Goal: Task Accomplishment & Management: Use online tool/utility

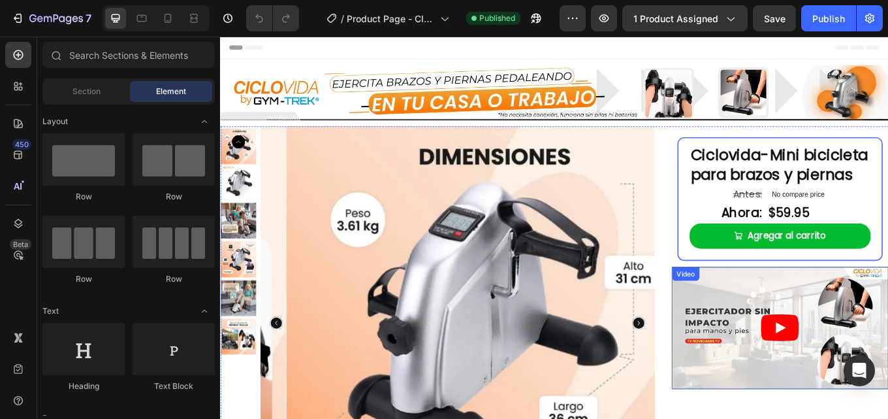
click at [815, 340] on article at bounding box center [877, 378] width 254 height 143
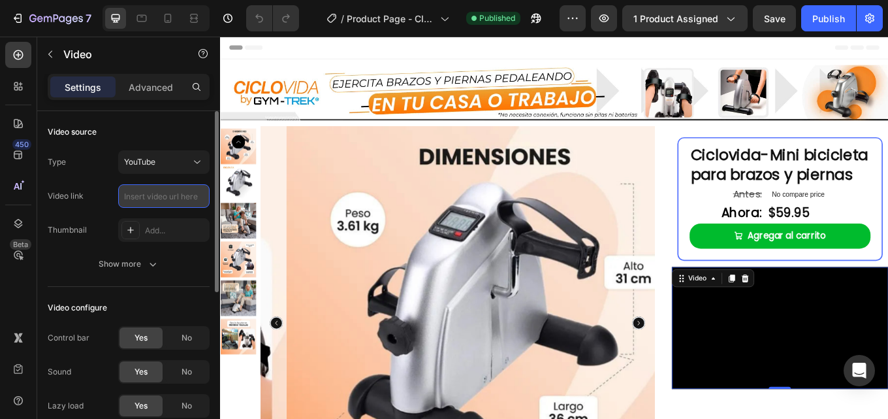
paste input "https://www.youtube.com/watch?v=yXq1_VL8Tz4"
type input "https://www.youtube.com/watch?v=yXq1_VL8Tz4"
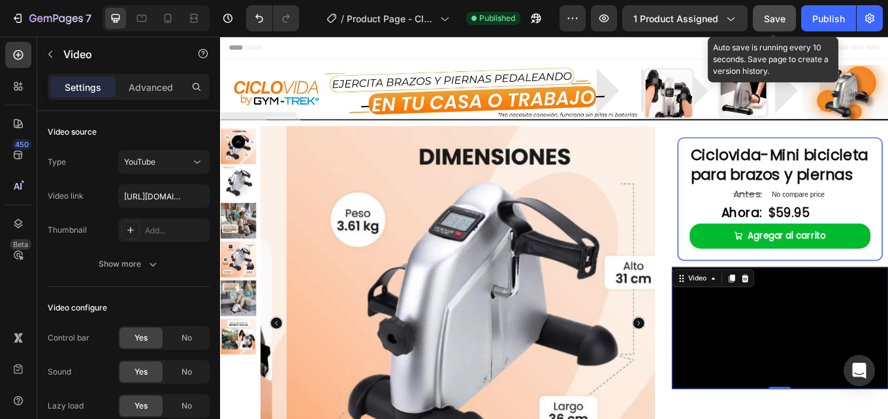
click at [780, 17] on span "Save" at bounding box center [775, 18] width 22 height 11
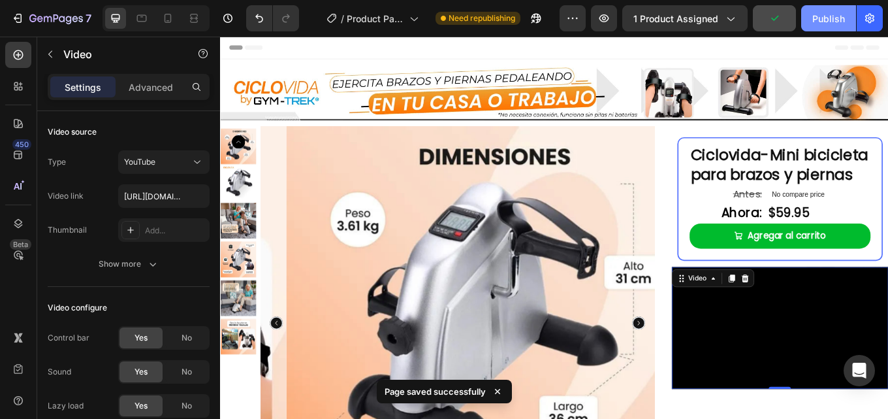
drag, startPoint x: 832, startPoint y: 20, endPoint x: 669, endPoint y: 15, distance: 163.3
click at [832, 20] on div "Publish" at bounding box center [828, 19] width 33 height 14
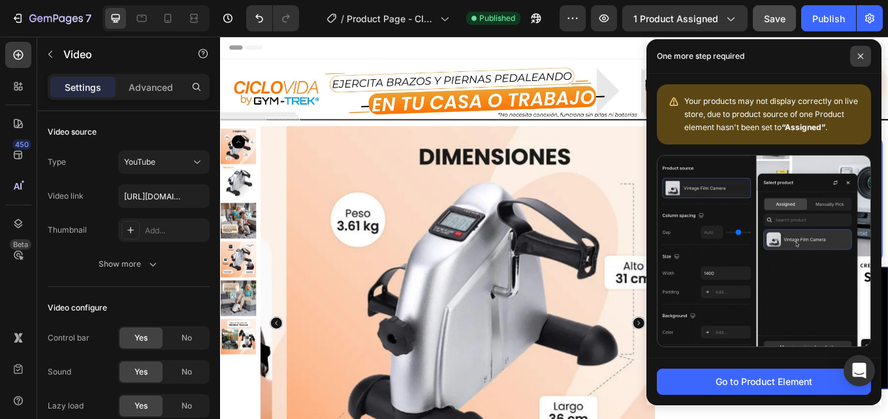
click at [862, 52] on span at bounding box center [860, 56] width 21 height 21
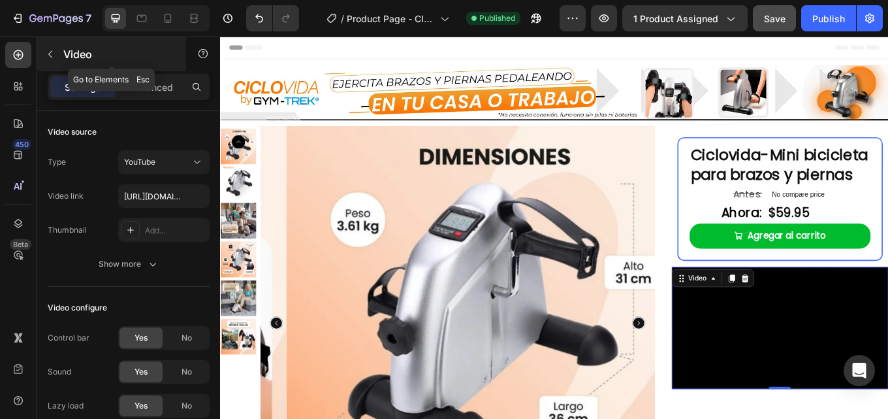
click at [64, 54] on p "Video" at bounding box center [118, 54] width 111 height 16
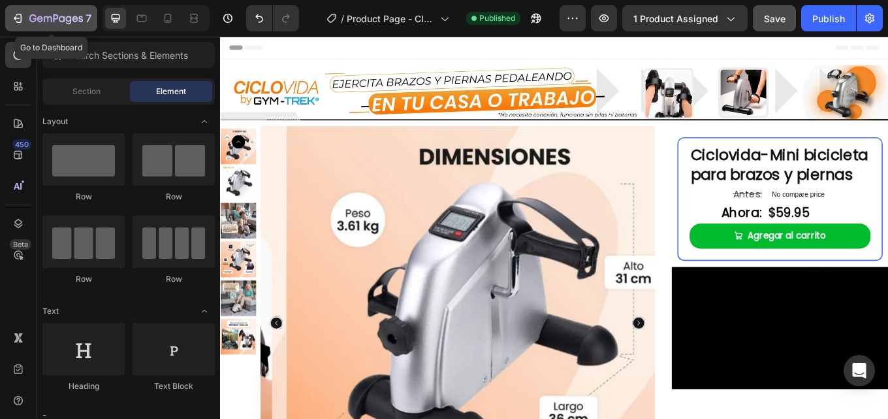
click at [29, 19] on icon "button" at bounding box center [56, 19] width 54 height 11
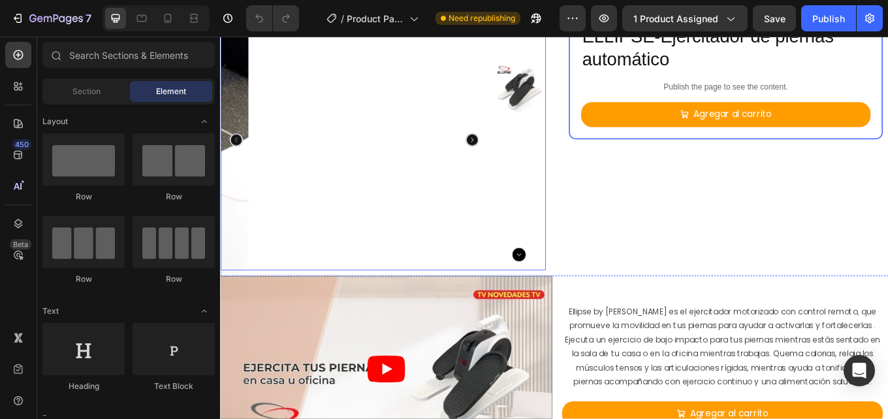
scroll to position [9, 0]
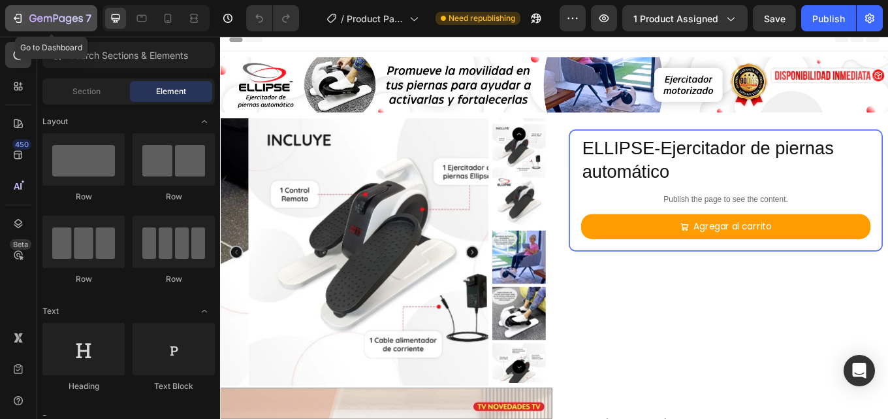
click at [71, 15] on icon "button" at bounding box center [56, 19] width 54 height 11
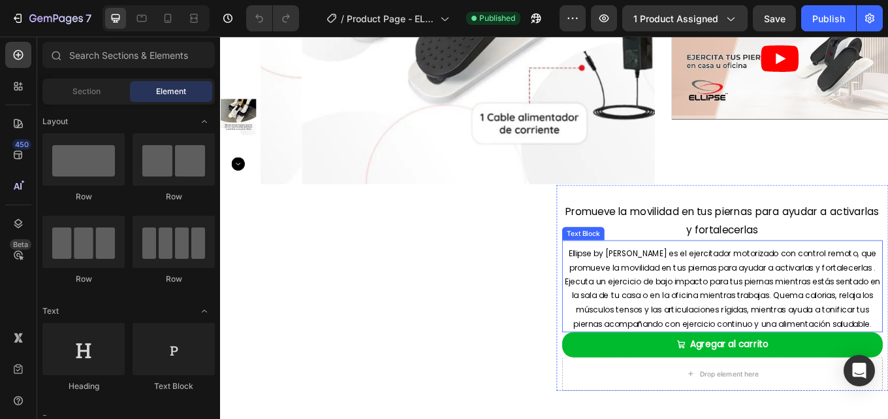
scroll to position [65, 0]
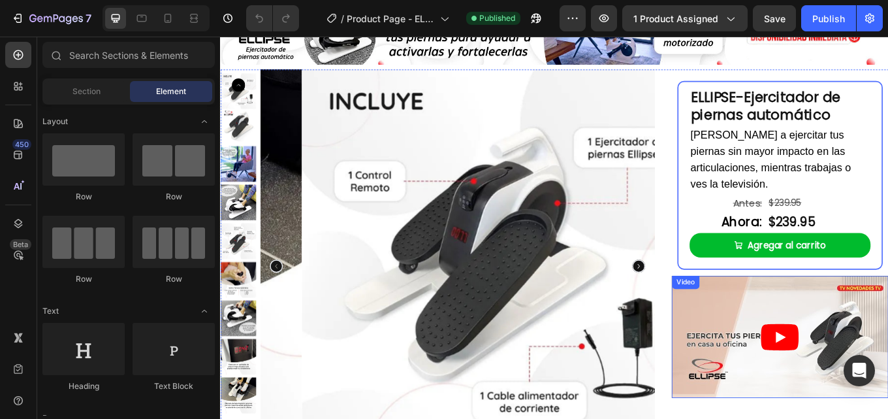
click at [789, 358] on article at bounding box center [877, 388] width 254 height 143
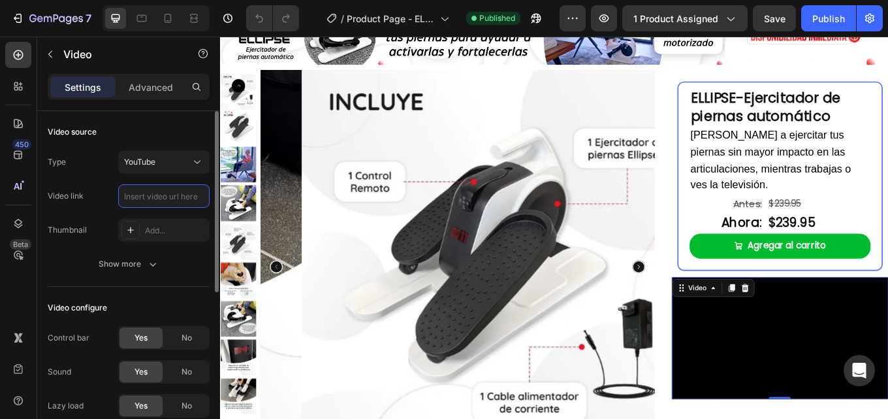
scroll to position [0, 0]
paste input "https://www.youtube.com/watch?v=-BXiVs8n2ek"
type input "https://www.youtube.com/watch?v=-BXiVs8n2ek"
click at [27, 290] on div "450 Beta" at bounding box center [18, 183] width 26 height 283
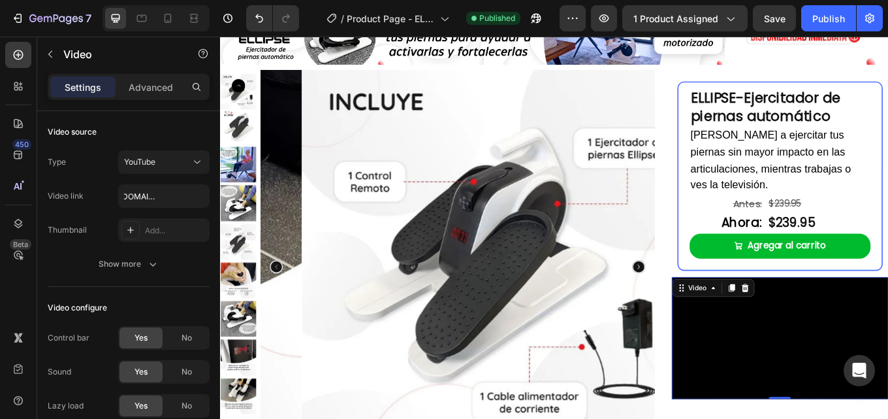
scroll to position [0, 0]
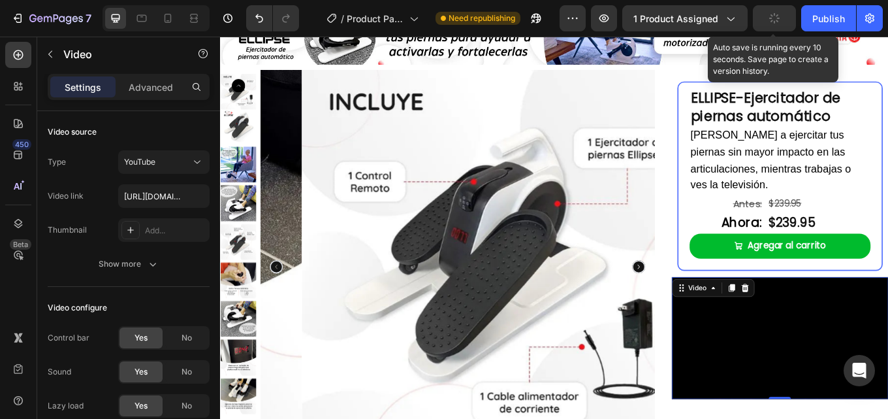
click at [770, 18] on icon "button" at bounding box center [774, 18] width 14 height 14
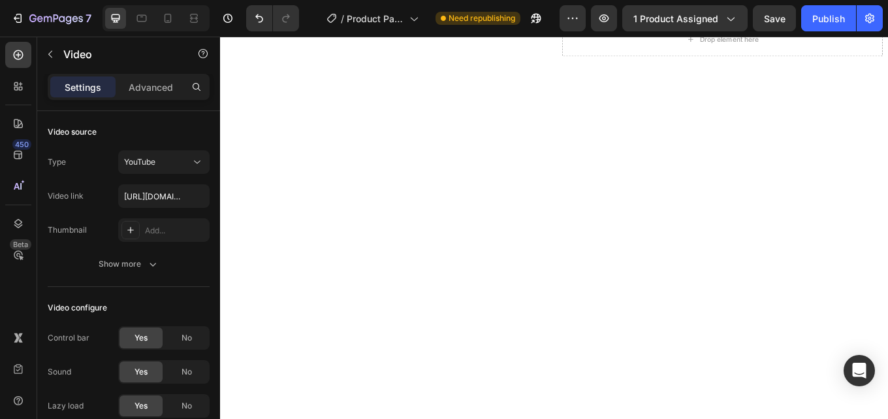
scroll to position [261, 0]
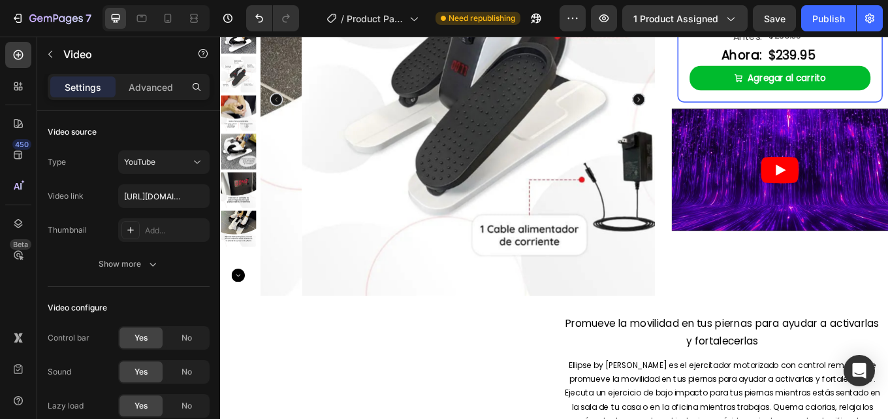
click at [876, 178] on icon "Play" at bounding box center [876, 193] width 44 height 31
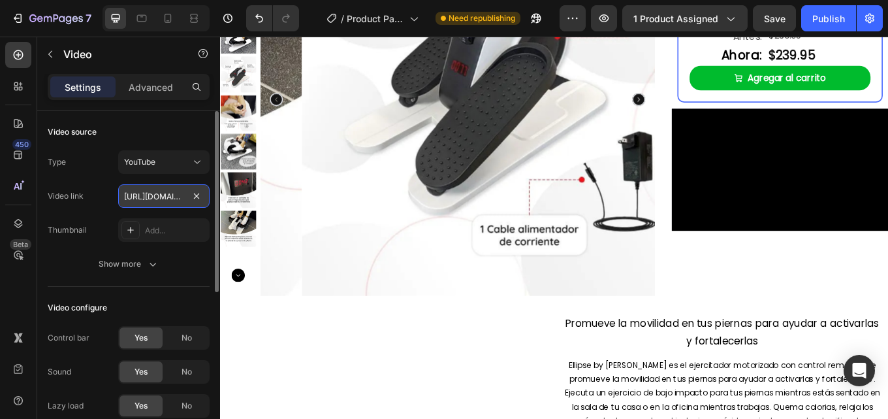
click at [150, 200] on input "https://www.youtube.com/watch?v=-BXiVs8n2ek" at bounding box center [163, 196] width 91 height 24
paste input "https://www.youtube.com/watch?v=Xf5-_9zoGrQ"
type input "https://www.youtube.com/watch?v=Xf5-_9zoGrQ"
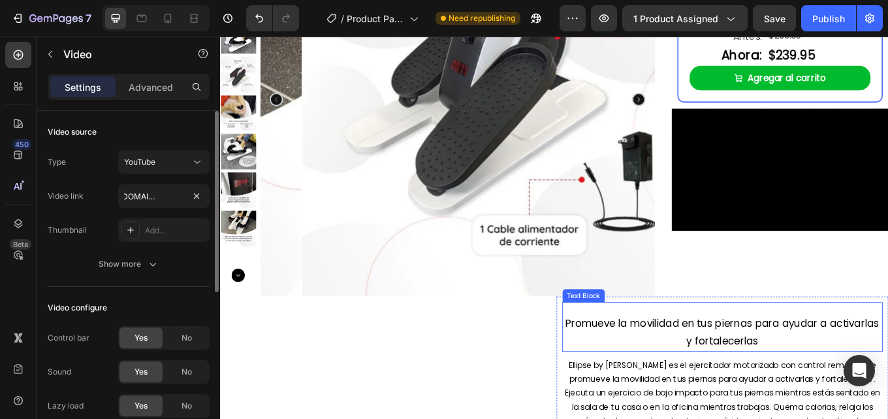
click at [634, 373] on p "Promueve la movilidad en tus piernas para ayudar a activarlas y fortalecerlas" at bounding box center [808, 383] width 373 height 42
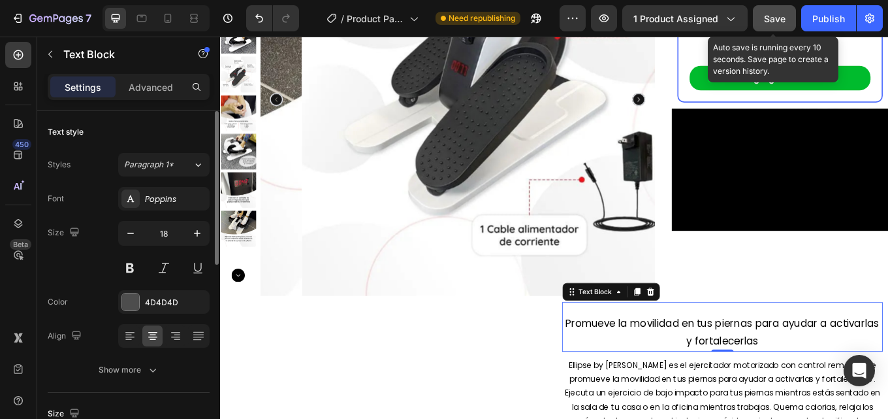
click at [777, 18] on span "Save" at bounding box center [775, 18] width 22 height 11
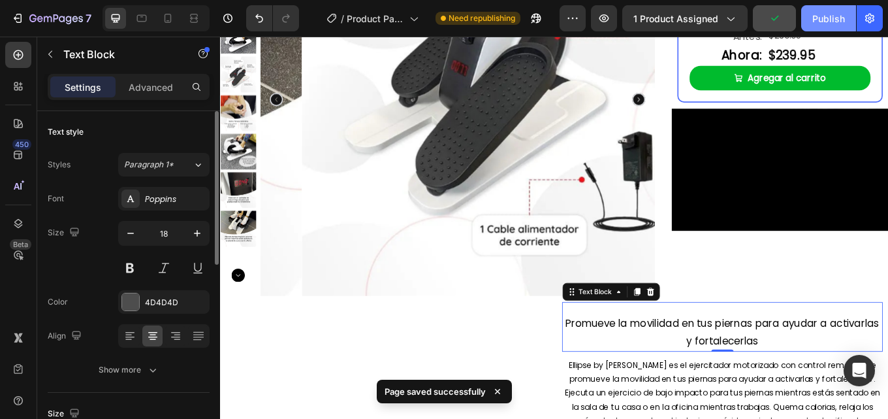
click at [823, 20] on div "Publish" at bounding box center [828, 19] width 33 height 14
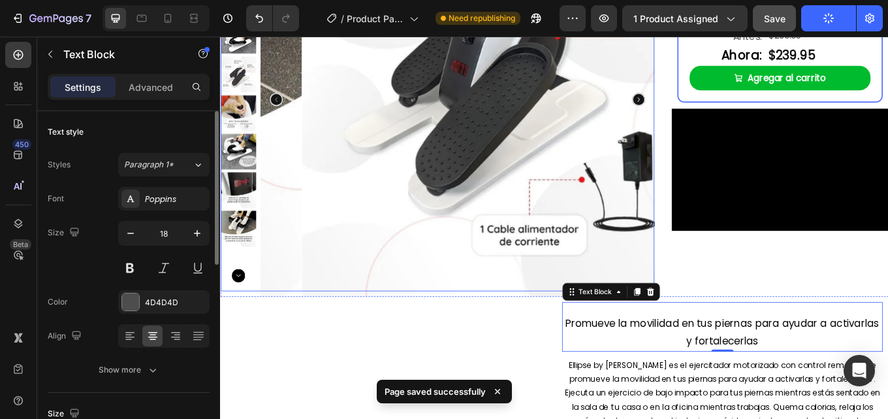
scroll to position [0, 0]
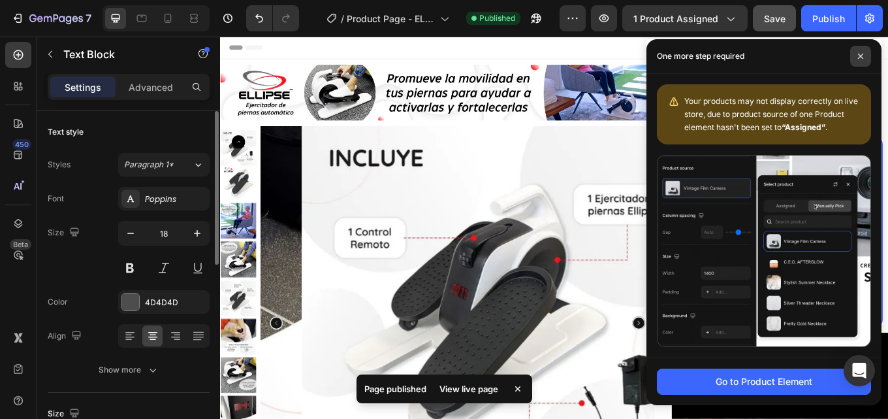
click at [859, 55] on icon at bounding box center [860, 56] width 7 height 7
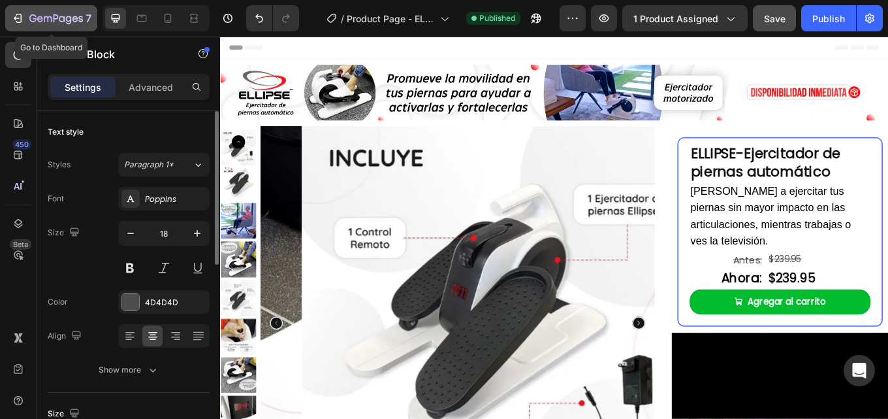
click at [55, 16] on icon "button" at bounding box center [56, 19] width 54 height 11
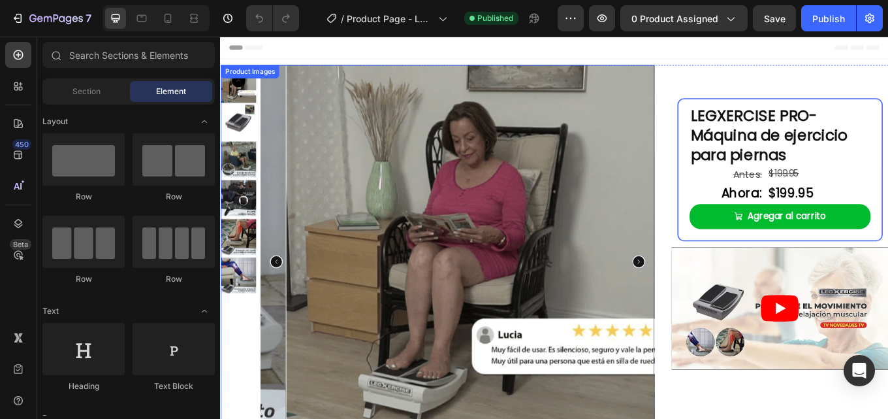
click at [253, 132] on img at bounding box center [241, 135] width 42 height 42
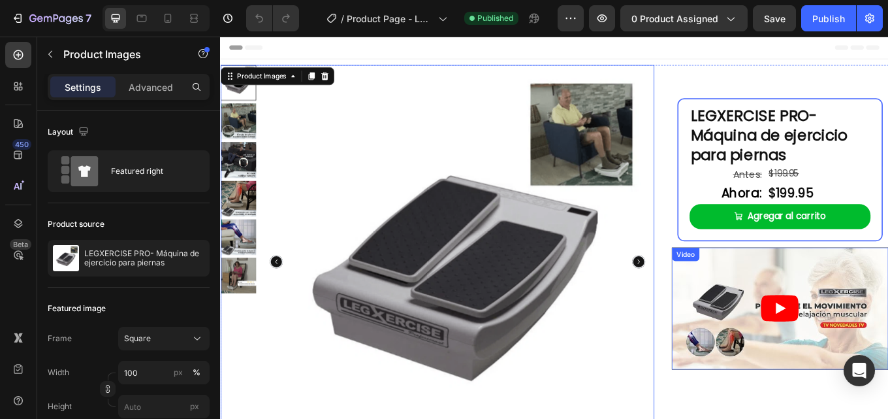
click at [785, 339] on article at bounding box center [877, 355] width 254 height 143
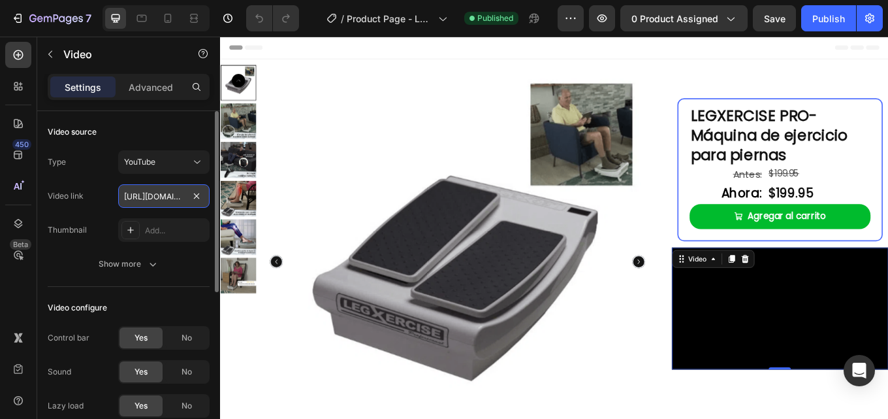
click at [175, 198] on input "https://www.youtube.com/watch?v=k1-8E7zvLeA" at bounding box center [163, 196] width 91 height 24
paste input "[URL][DOMAIN_NAME]"
type input "[URL][DOMAIN_NAME]"
click at [820, 49] on div "Header" at bounding box center [611, 50] width 763 height 26
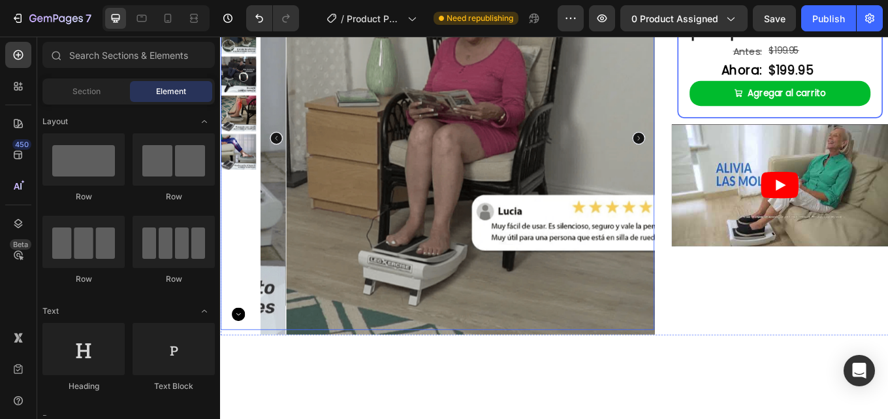
scroll to position [0, 0]
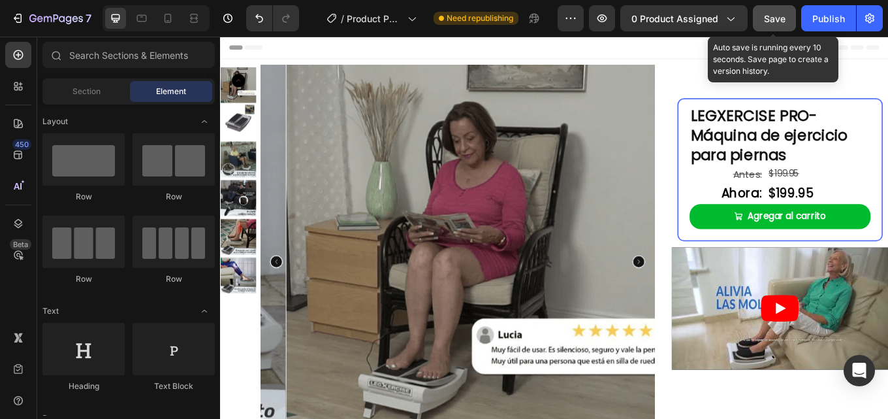
click at [772, 16] on span "Save" at bounding box center [775, 18] width 22 height 11
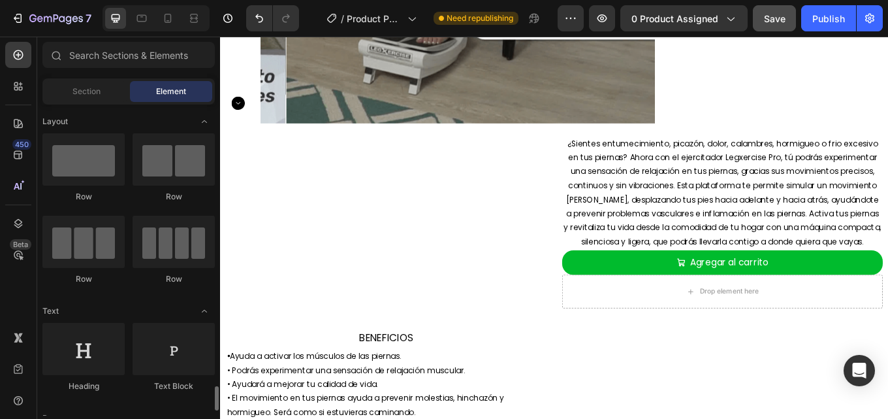
scroll to position [261, 0]
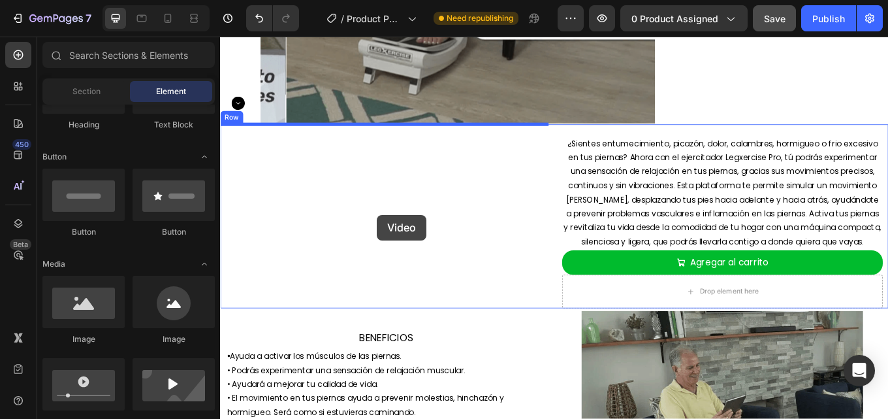
drag, startPoint x: 304, startPoint y: 419, endPoint x: 403, endPoint y: 245, distance: 199.8
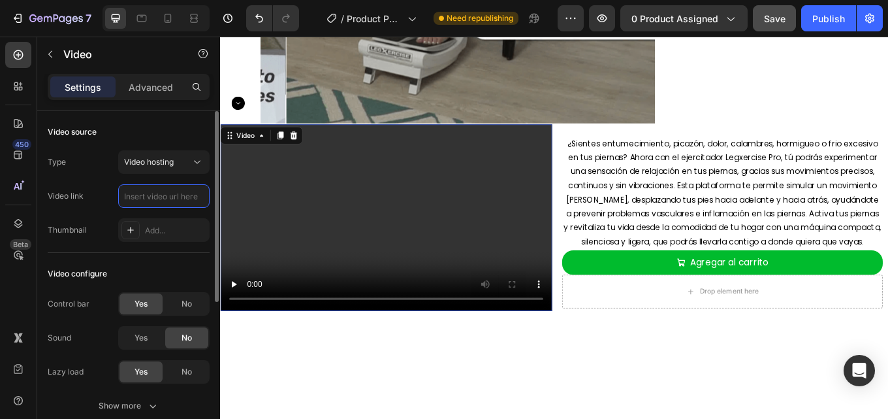
scroll to position [0, 0]
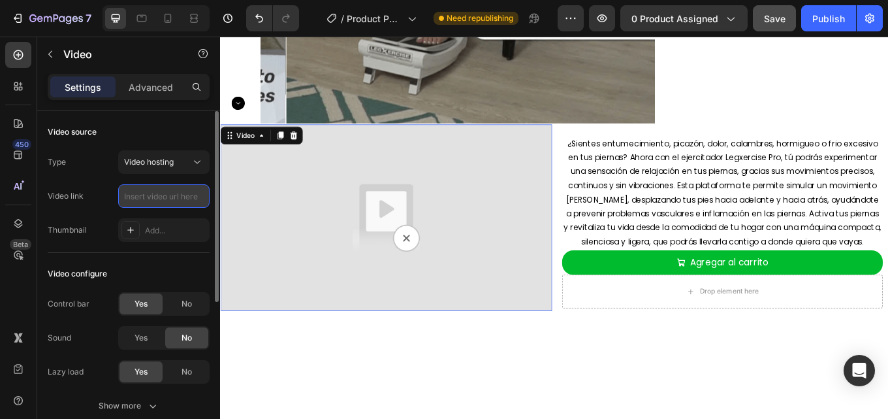
paste input "[URL][DOMAIN_NAME]"
type input "[URL][DOMAIN_NAME]"
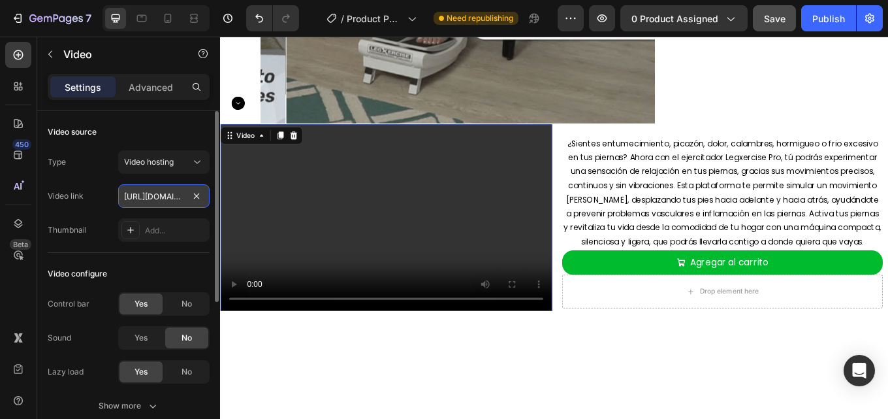
scroll to position [0, 119]
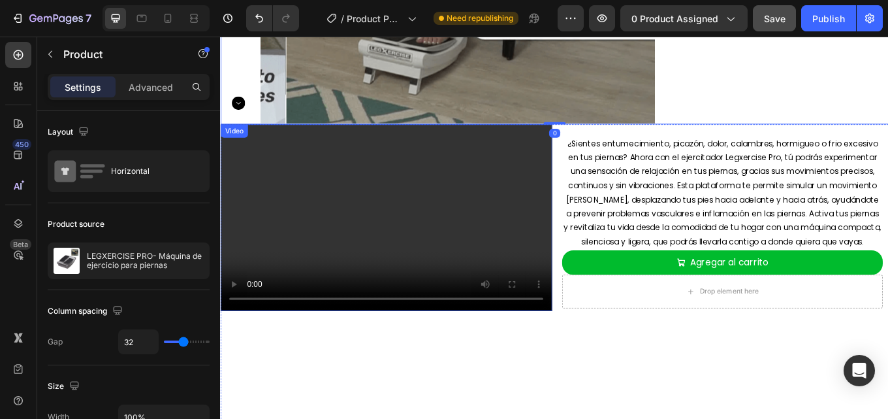
click at [294, 263] on video at bounding box center [414, 249] width 389 height 219
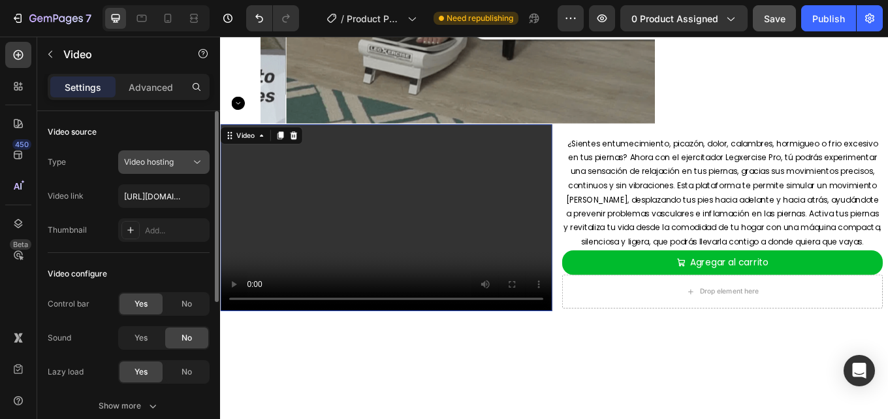
click at [198, 165] on icon at bounding box center [197, 161] width 13 height 13
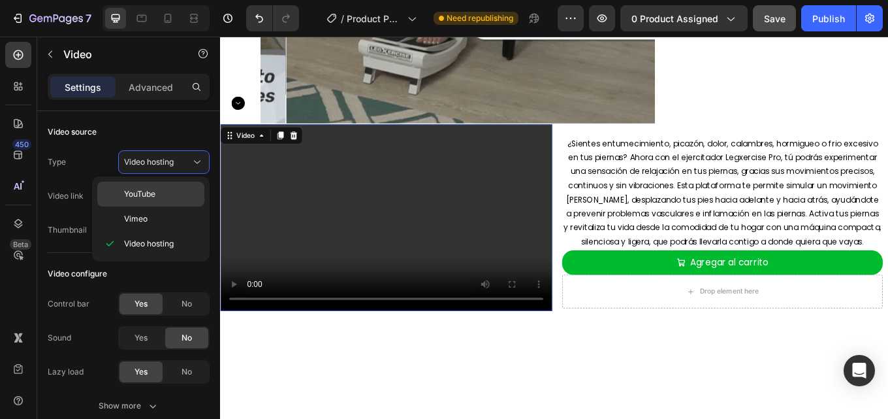
click at [154, 195] on span "YouTube" at bounding box center [139, 194] width 31 height 12
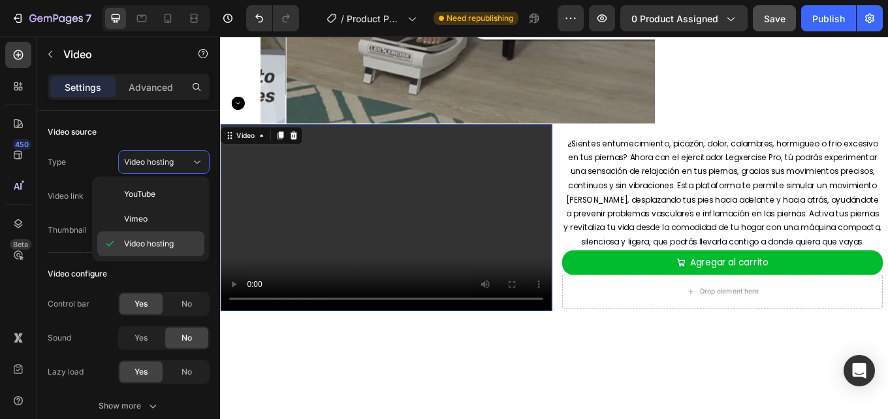
type input "https://www.youtube.com/watch?v=drIt4RH_kyQ"
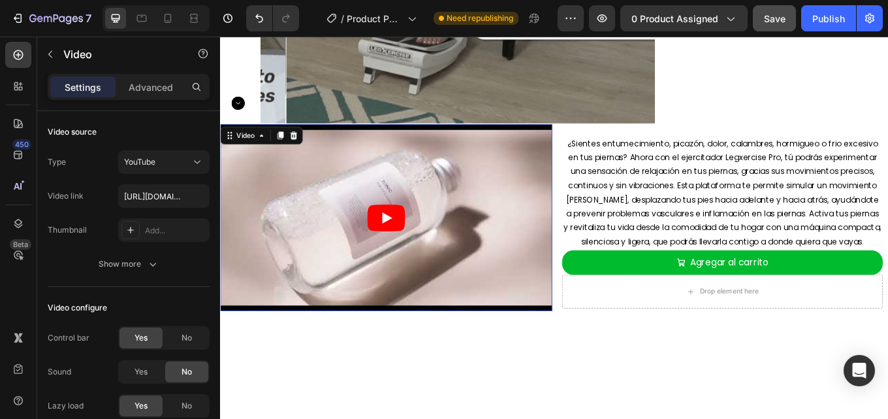
click at [399, 238] on icon "Play" at bounding box center [414, 249] width 44 height 31
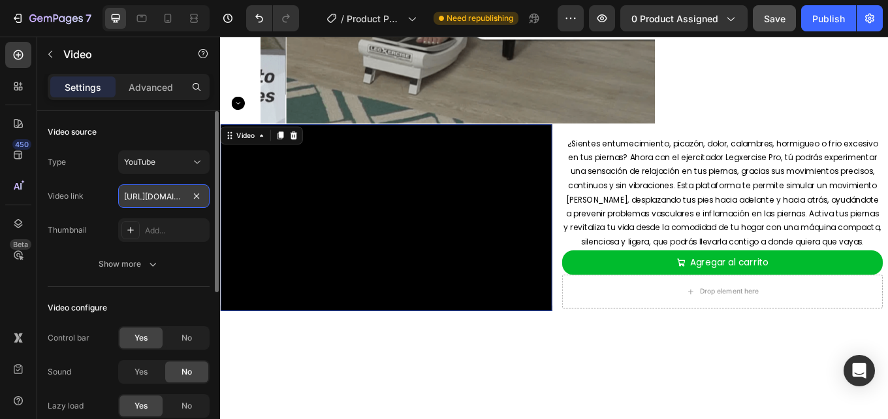
click at [179, 198] on input "https://www.youtube.com/watch?v=drIt4RH_kyQ" at bounding box center [163, 196] width 91 height 24
paste input "[URL][DOMAIN_NAME]"
type input "[URL][DOMAIN_NAME]"
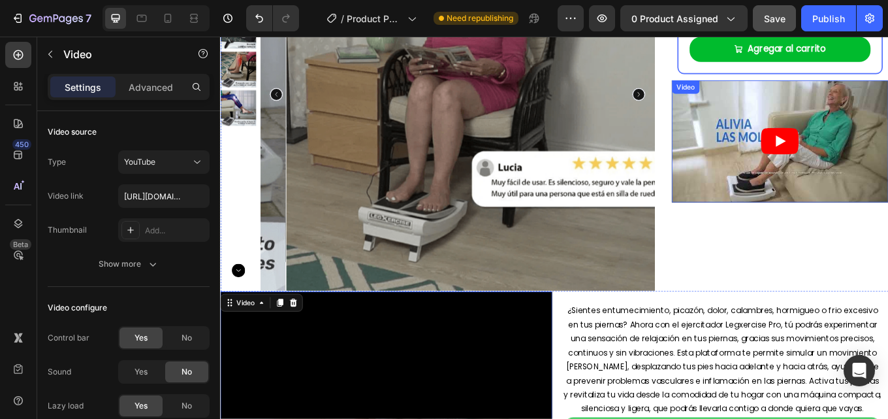
click at [887, 173] on article at bounding box center [877, 159] width 254 height 143
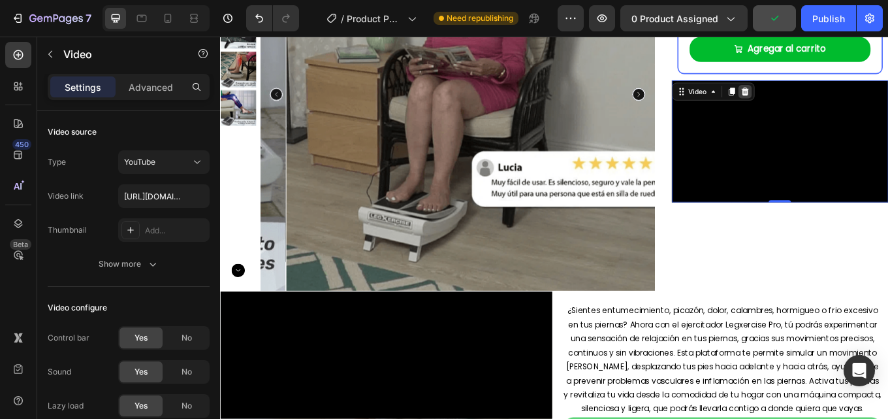
click at [830, 102] on icon at bounding box center [834, 101] width 8 height 9
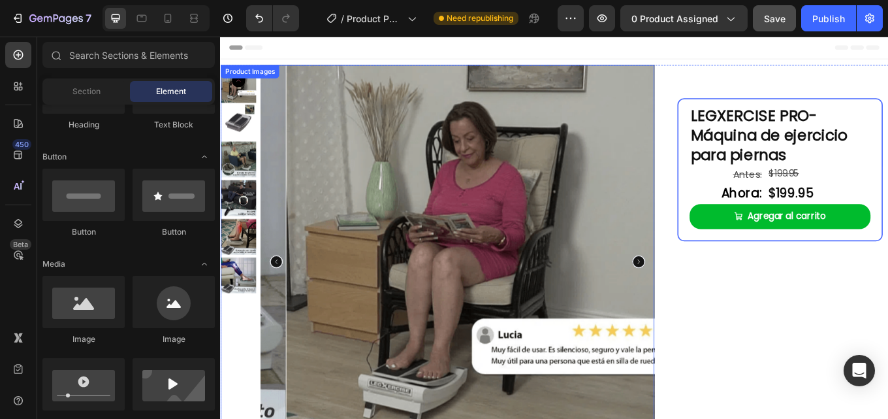
scroll to position [392, 0]
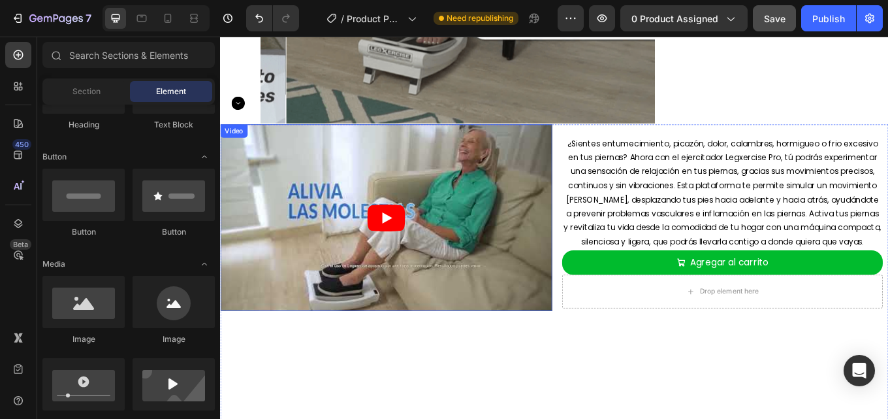
click at [400, 251] on icon "Play" at bounding box center [414, 249] width 44 height 31
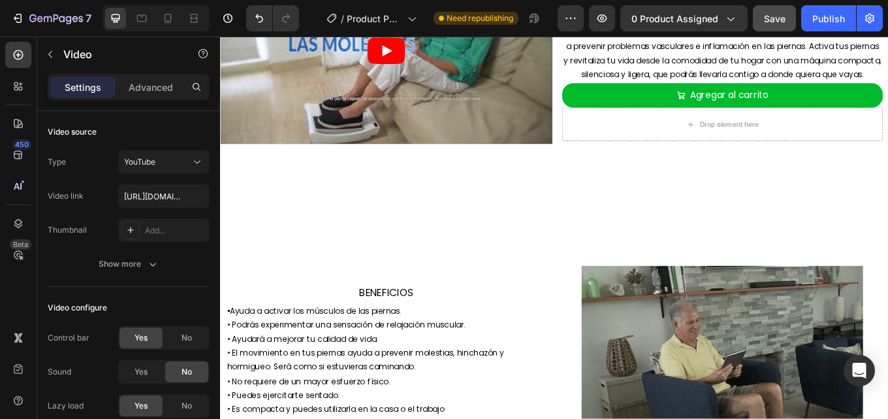
scroll to position [783, 0]
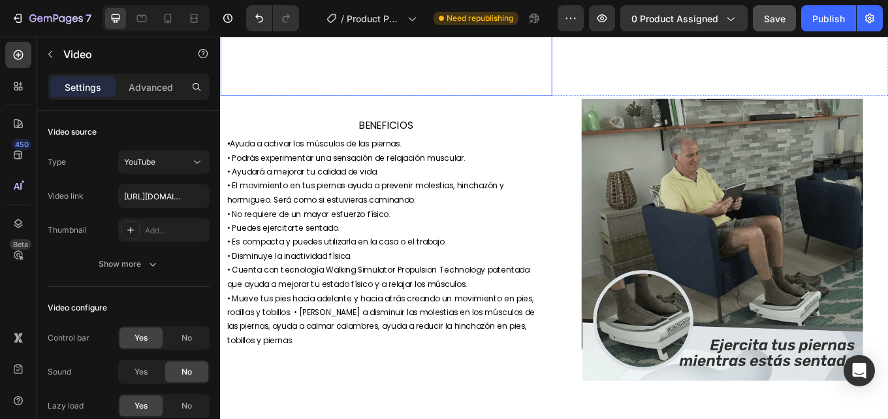
drag, startPoint x: 605, startPoint y: 233, endPoint x: 602, endPoint y: 143, distance: 90.2
click at [602, 143] on div "Promueve el movimiento y la relajación muscular en la zona de las piernas y los…" at bounding box center [611, 192] width 783 height 1824
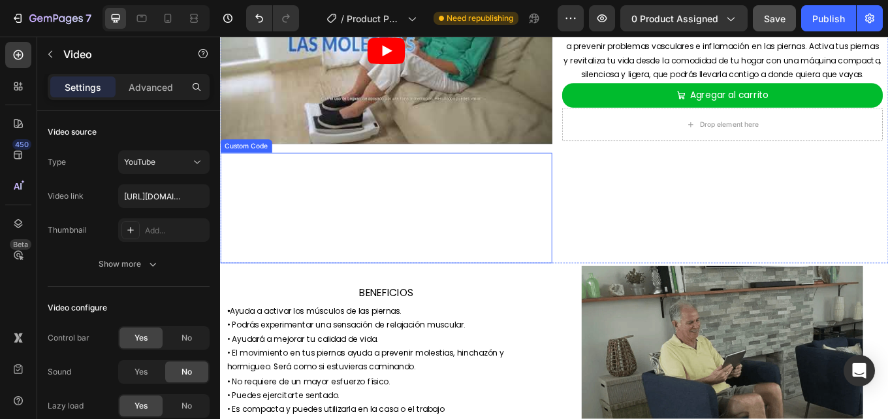
click at [480, 248] on video at bounding box center [414, 237] width 259 height 129
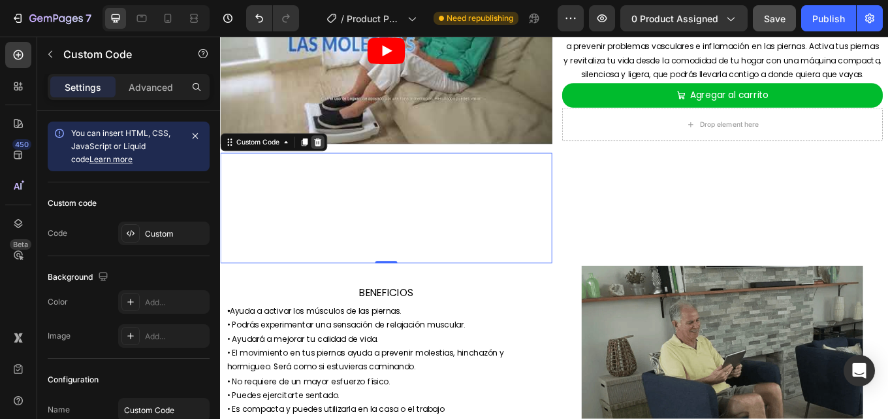
click at [336, 156] on icon at bounding box center [334, 160] width 8 height 9
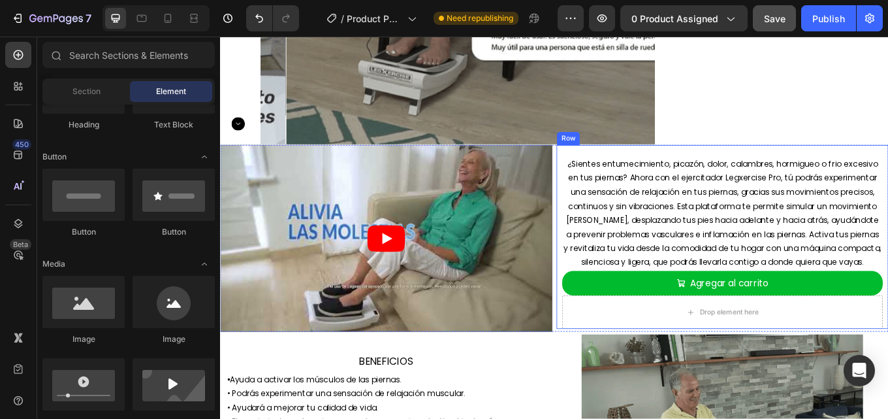
scroll to position [41, 0]
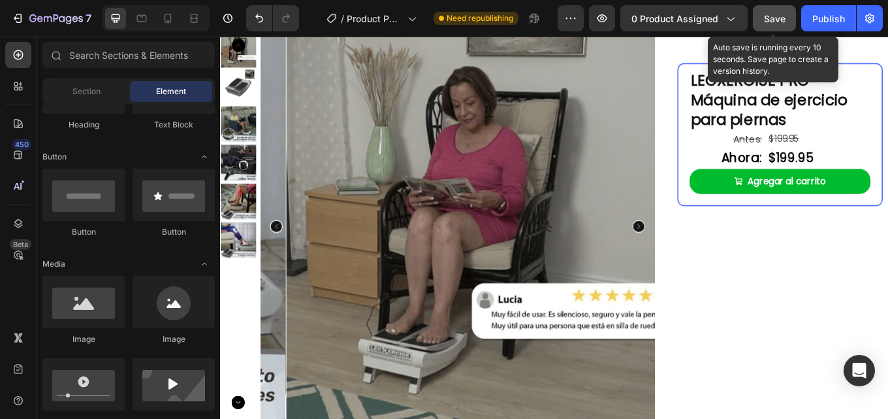
click at [770, 20] on span "Save" at bounding box center [775, 18] width 22 height 11
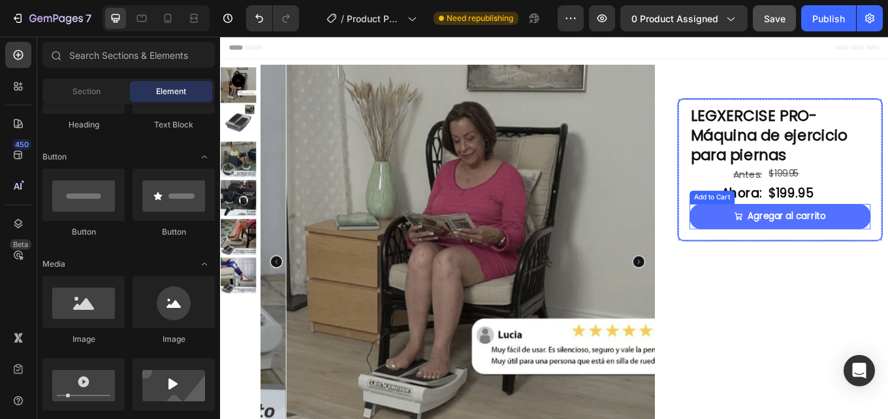
scroll to position [326, 0]
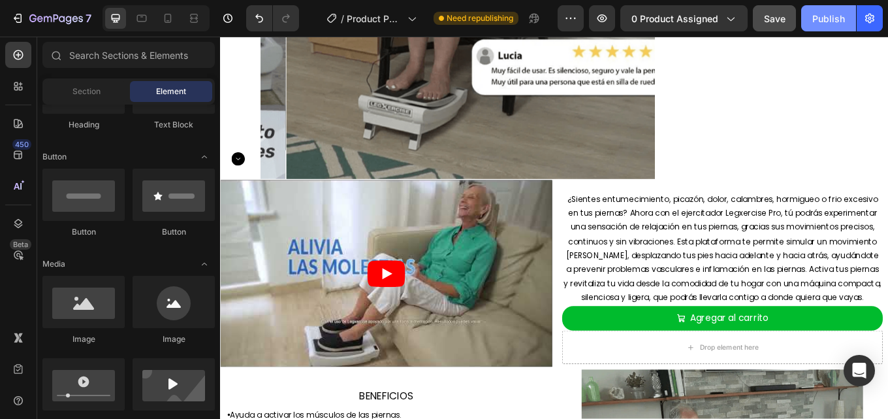
click at [823, 20] on div "Publish" at bounding box center [828, 19] width 33 height 14
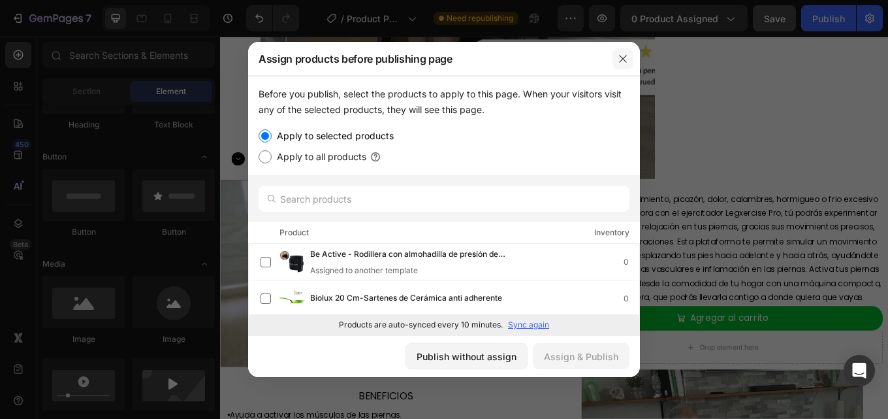
click at [624, 58] on icon "button" at bounding box center [623, 59] width 10 height 10
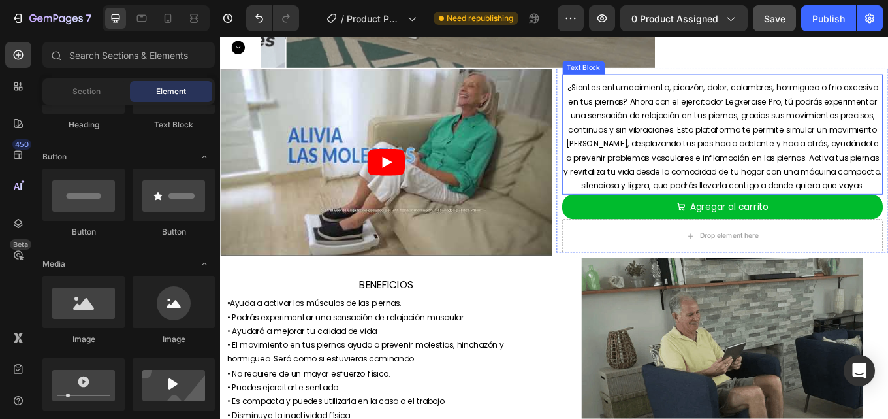
scroll to position [0, 0]
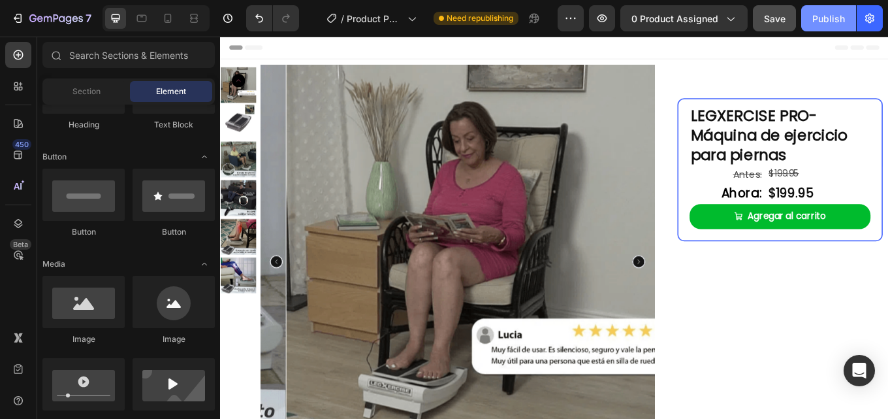
click at [825, 20] on div "Publish" at bounding box center [828, 19] width 33 height 14
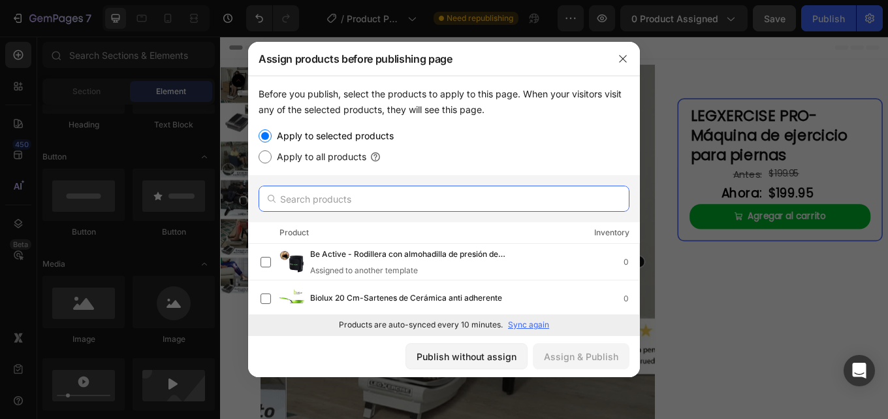
click at [370, 204] on input "text" at bounding box center [444, 198] width 371 height 26
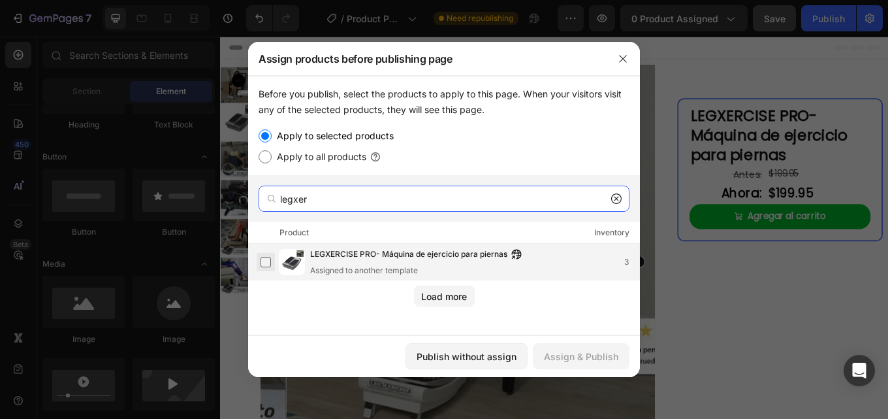
type input "legxer"
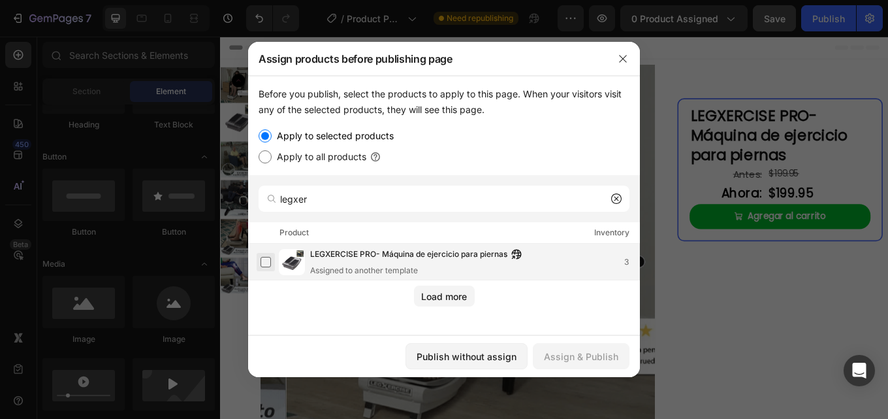
click at [266, 265] on label at bounding box center [266, 262] width 10 height 10
click at [589, 355] on div "Assign & Publish" at bounding box center [581, 356] width 74 height 14
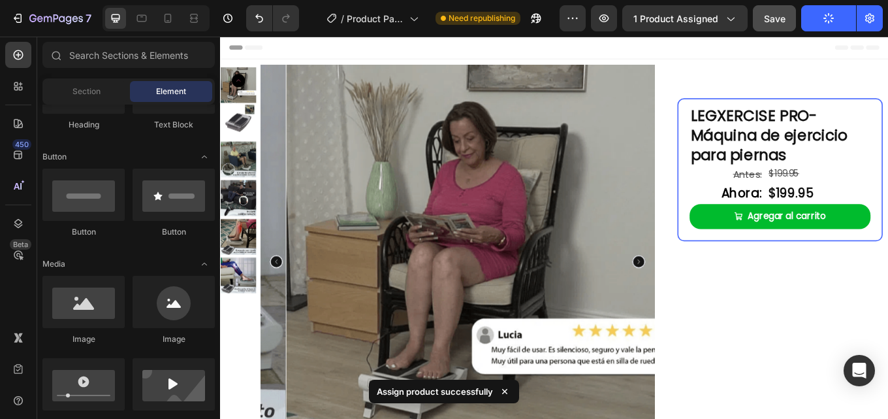
scroll to position [392, 0]
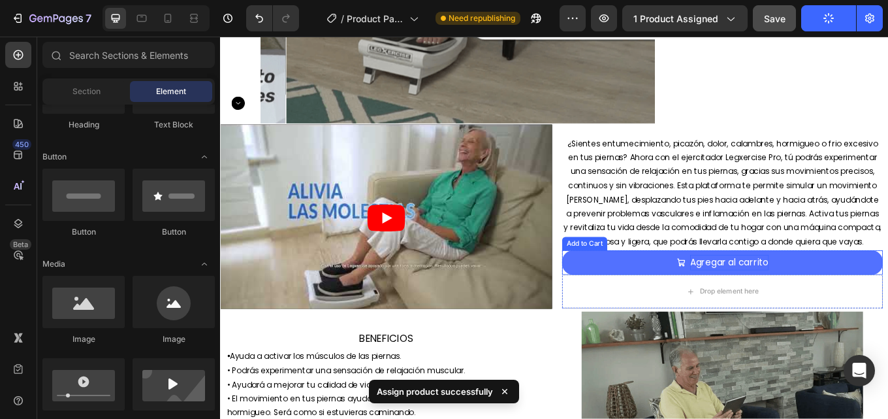
click at [790, 296] on div "Agregar al carrito" at bounding box center [817, 301] width 92 height 19
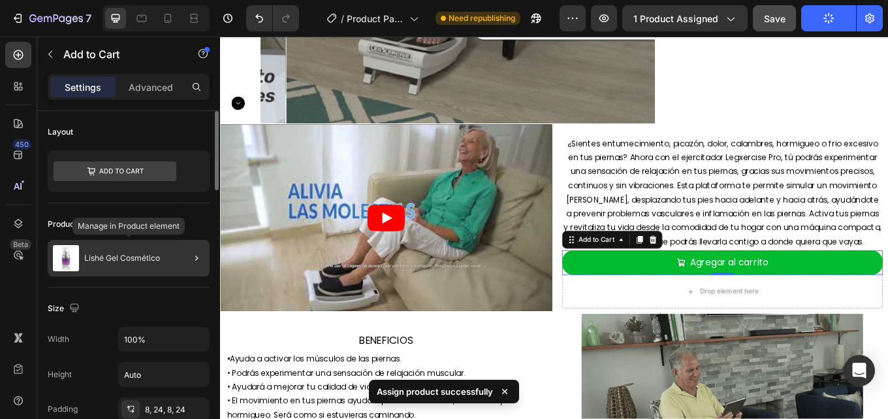
click at [125, 265] on div "Lishé Gel Cosmético" at bounding box center [129, 258] width 162 height 37
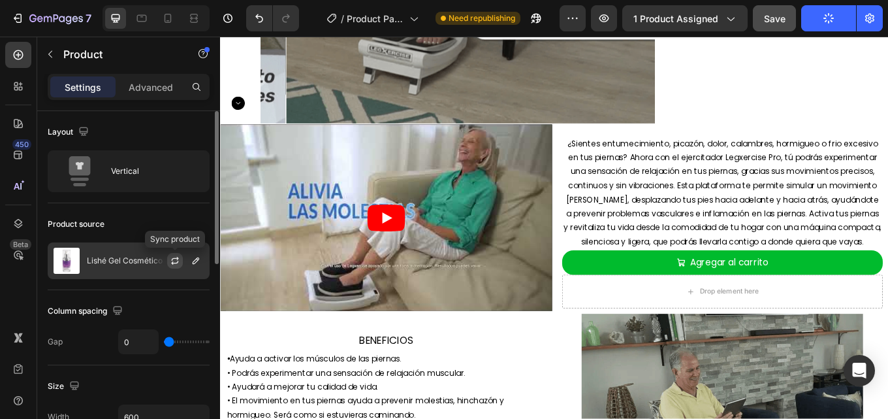
click at [172, 261] on icon "button" at bounding box center [175, 260] width 10 height 10
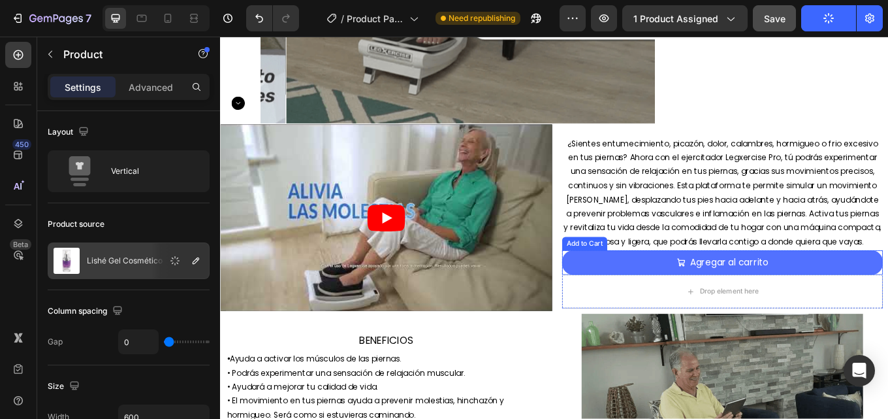
click at [723, 296] on button "Agregar al carrito" at bounding box center [809, 301] width 376 height 29
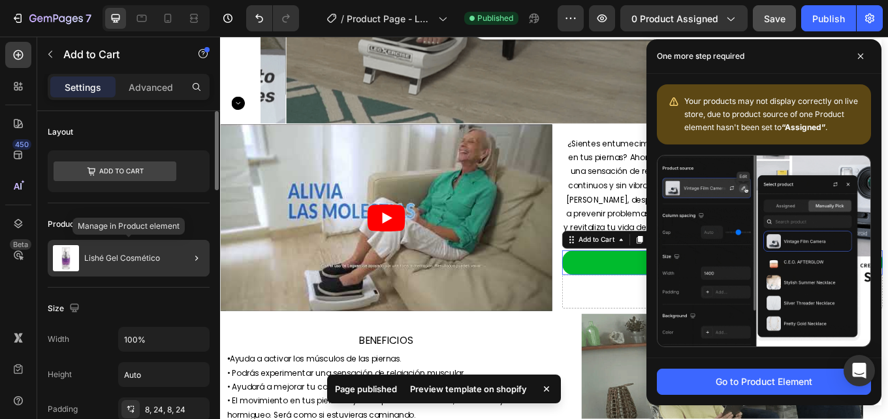
click at [63, 259] on img at bounding box center [66, 258] width 26 height 26
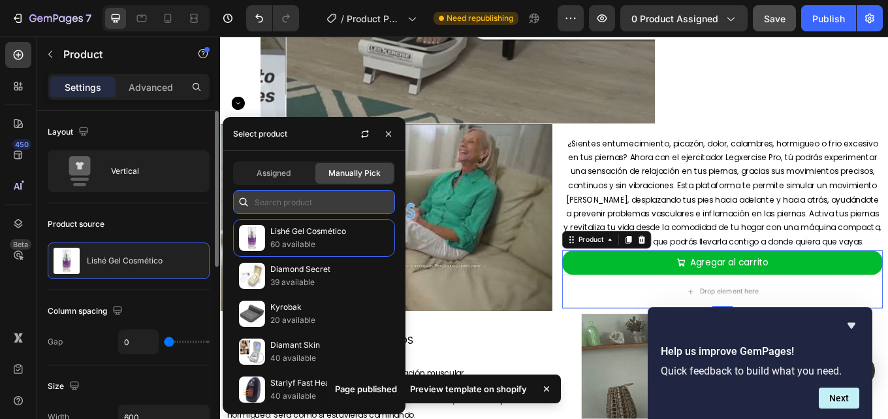
click at [309, 206] on input "text" at bounding box center [314, 202] width 162 height 24
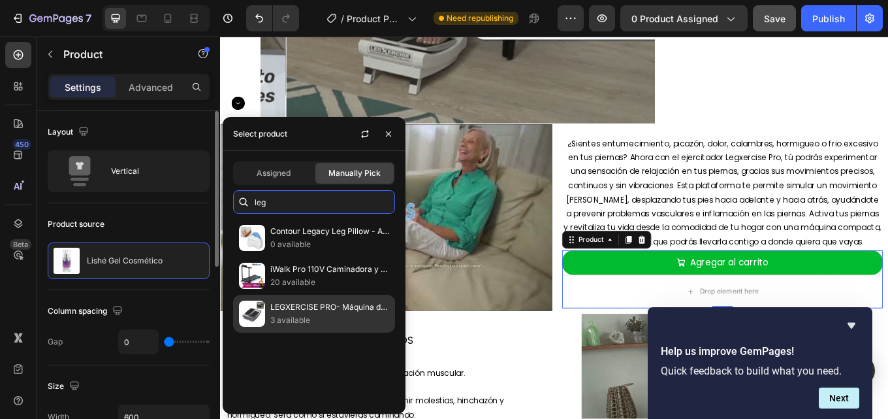
type input "leg"
click at [314, 313] on p "3 available" at bounding box center [329, 319] width 119 height 13
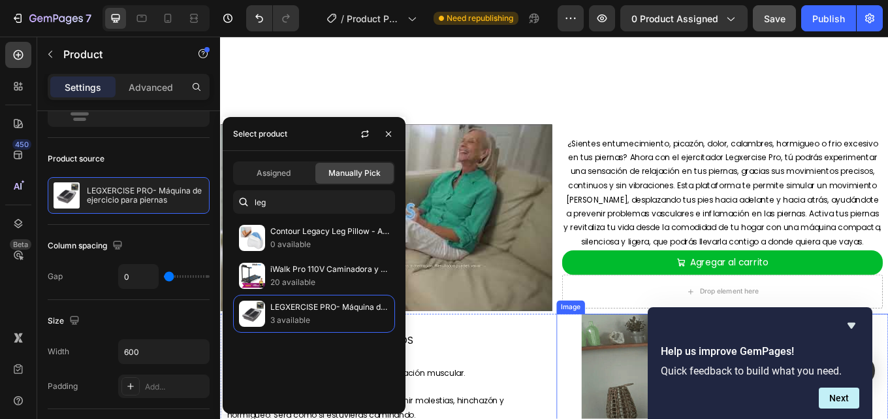
scroll to position [653, 0]
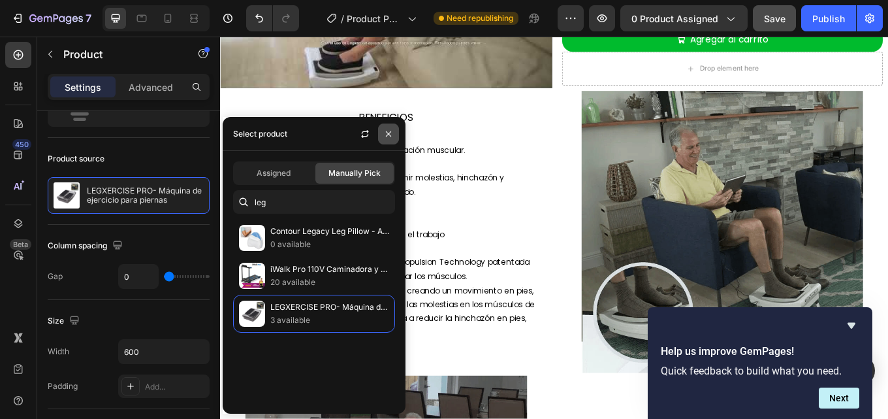
drag, startPoint x: 394, startPoint y: 132, endPoint x: 576, endPoint y: 313, distance: 257.1
click at [394, 132] on button "button" at bounding box center [388, 133] width 21 height 21
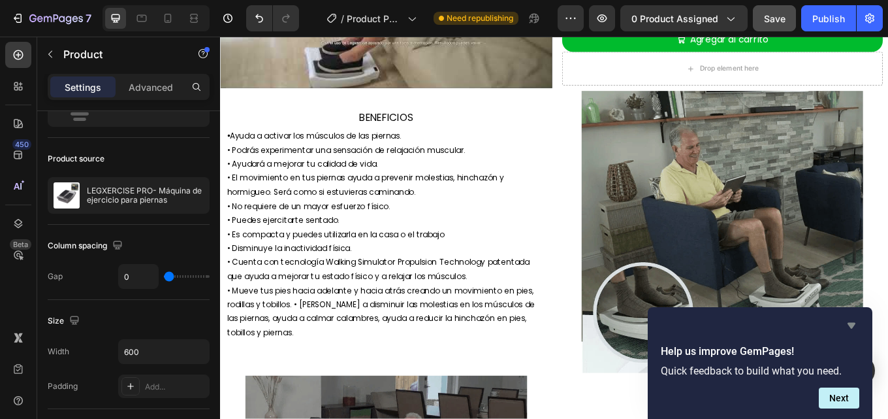
click at [853, 323] on icon "Hide survey" at bounding box center [851, 326] width 8 height 6
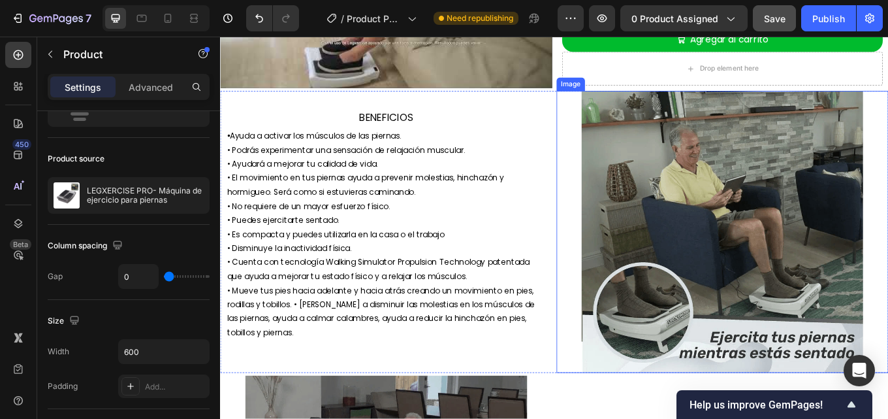
scroll to position [849, 0]
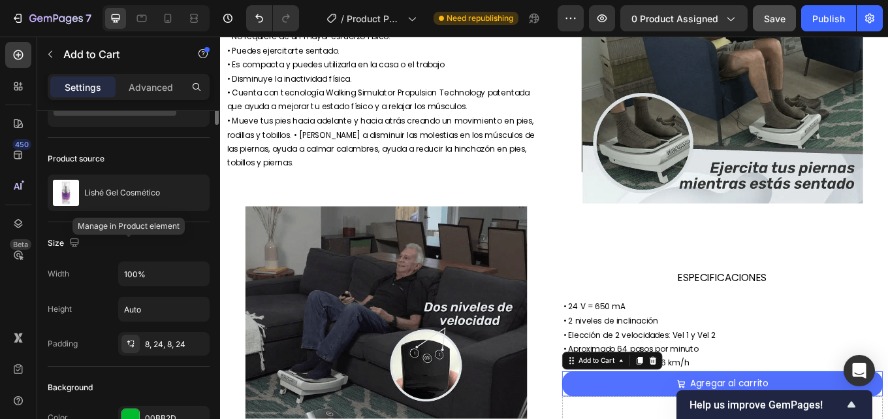
scroll to position [0, 0]
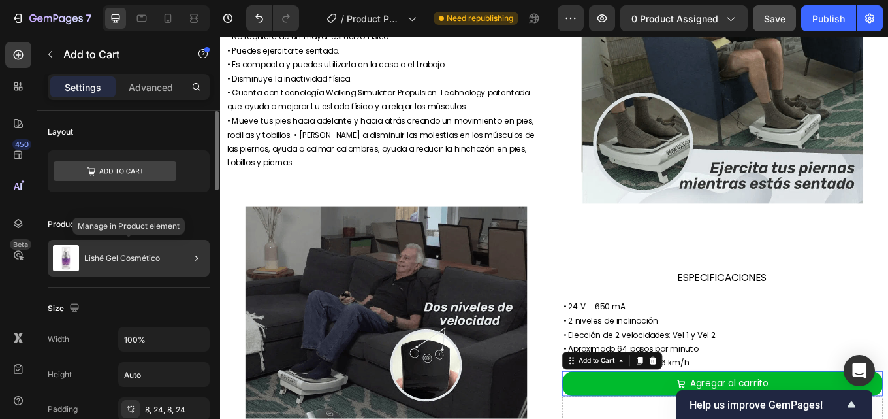
click at [64, 258] on img at bounding box center [66, 258] width 26 height 26
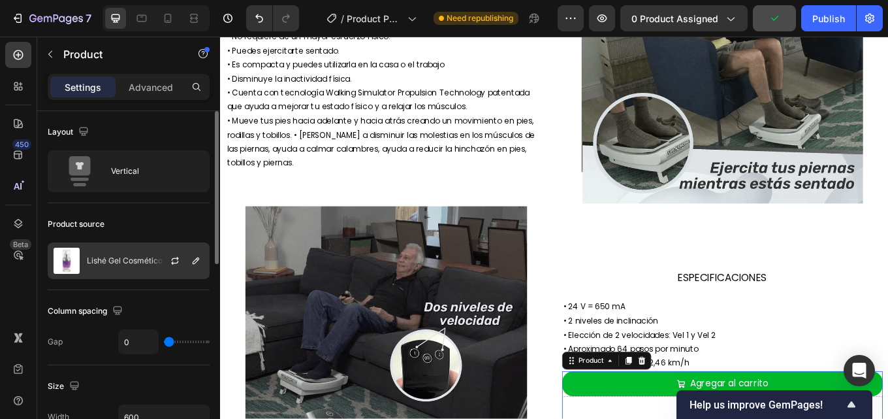
click at [56, 264] on img at bounding box center [67, 260] width 26 height 26
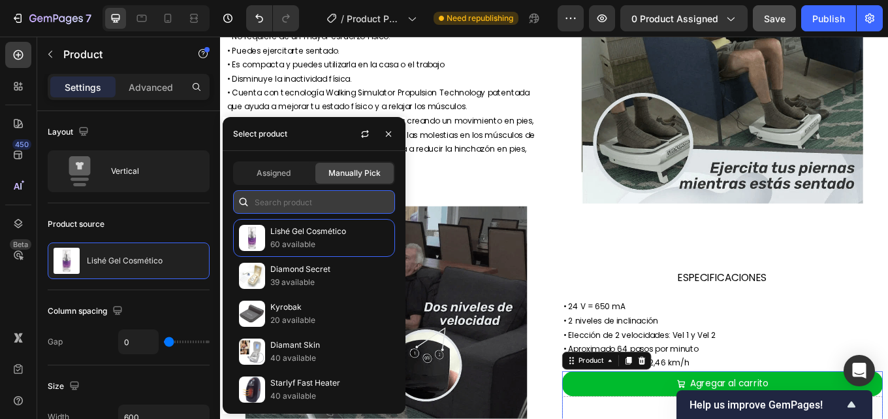
click at [278, 199] on input "text" at bounding box center [314, 202] width 162 height 24
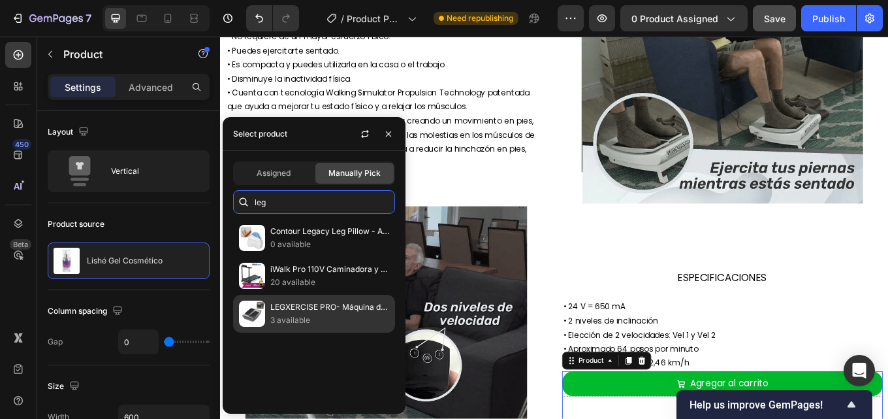
type input "leg"
click at [298, 300] on div "LEGXERCISE PRO- Máquina de ejercicio para piernas 3 available" at bounding box center [314, 313] width 162 height 38
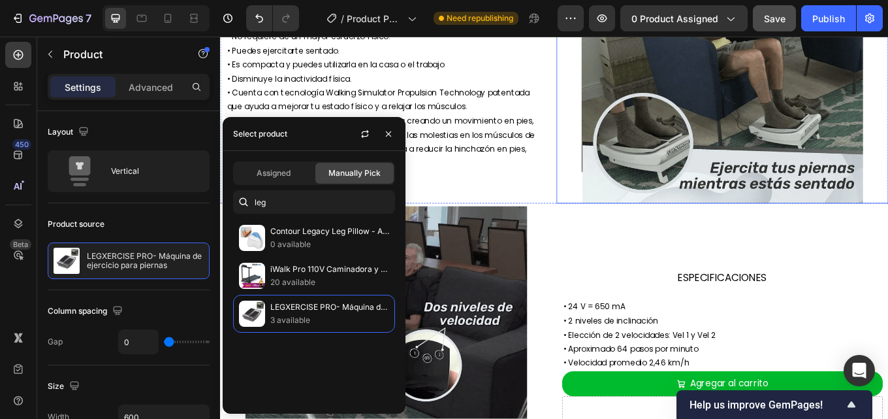
click at [887, 193] on div at bounding box center [808, 67] width 389 height 330
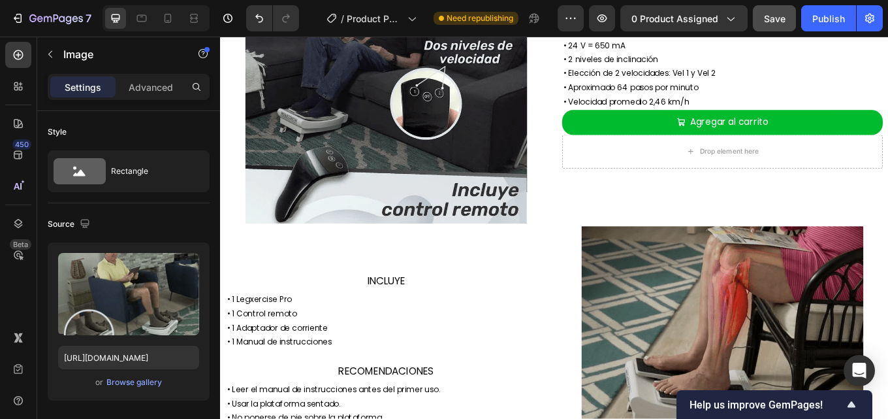
scroll to position [1020, 0]
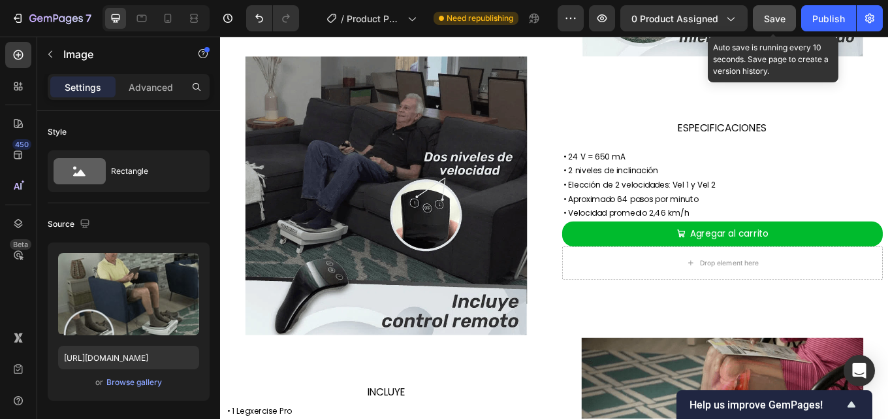
click at [777, 21] on span "Save" at bounding box center [775, 18] width 22 height 11
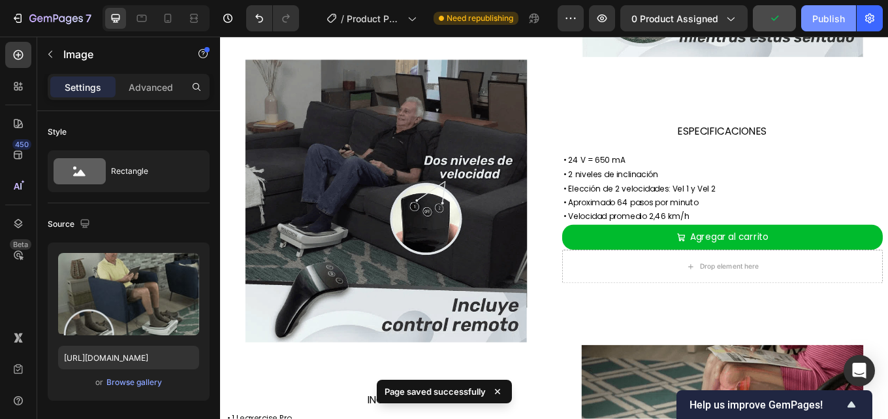
click at [821, 21] on div "Publish" at bounding box center [828, 19] width 33 height 14
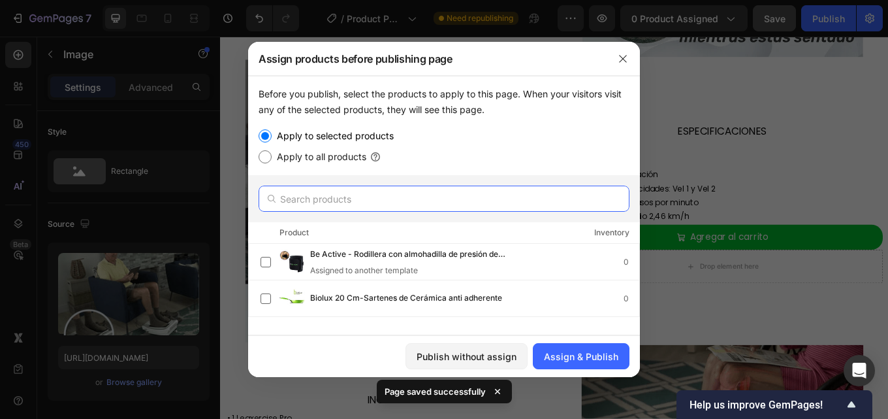
click at [348, 206] on input "text" at bounding box center [444, 198] width 371 height 26
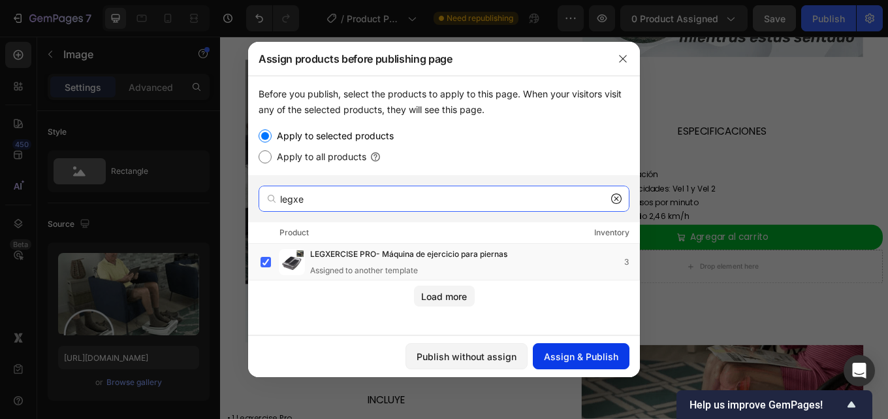
type input "legxe"
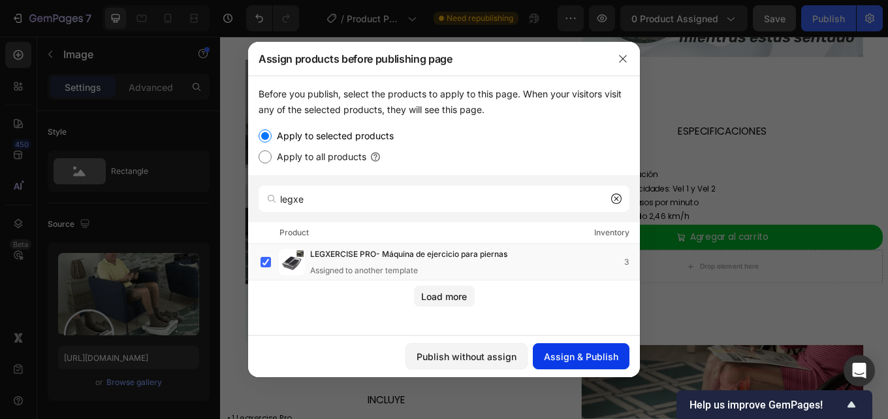
drag, startPoint x: 558, startPoint y: 355, endPoint x: 571, endPoint y: 356, distance: 13.8
click at [570, 357] on div "Assign & Publish" at bounding box center [581, 356] width 74 height 14
click at [573, 355] on button "Assign & Publish" at bounding box center [581, 356] width 97 height 26
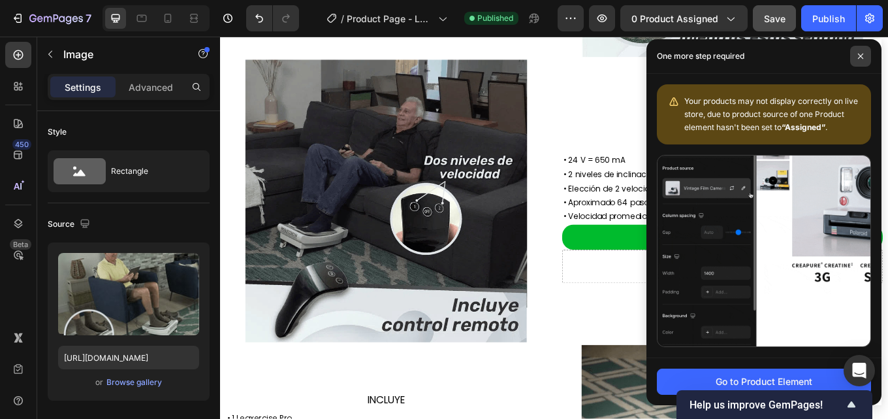
click at [864, 51] on span at bounding box center [860, 56] width 21 height 21
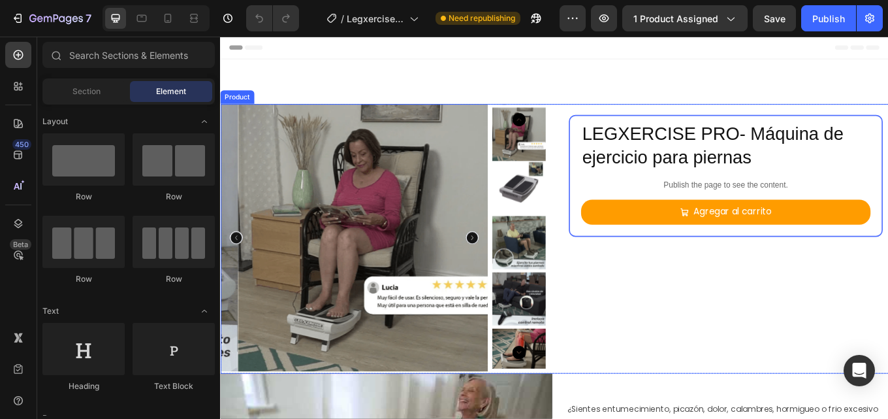
scroll to position [261, 0]
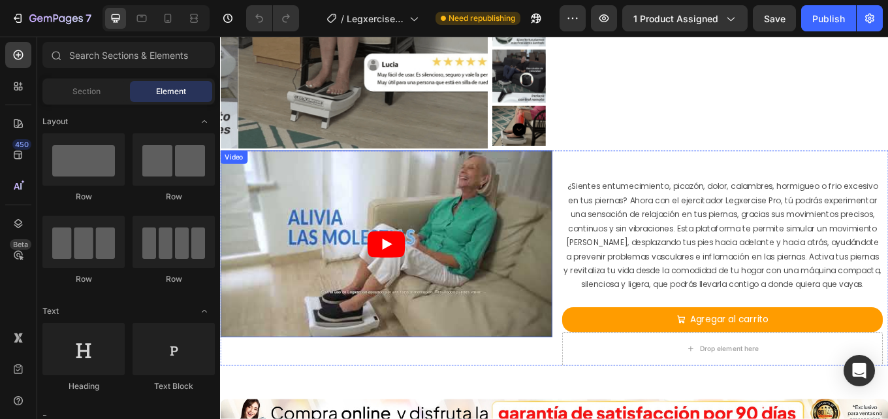
click at [515, 283] on article at bounding box center [414, 279] width 389 height 219
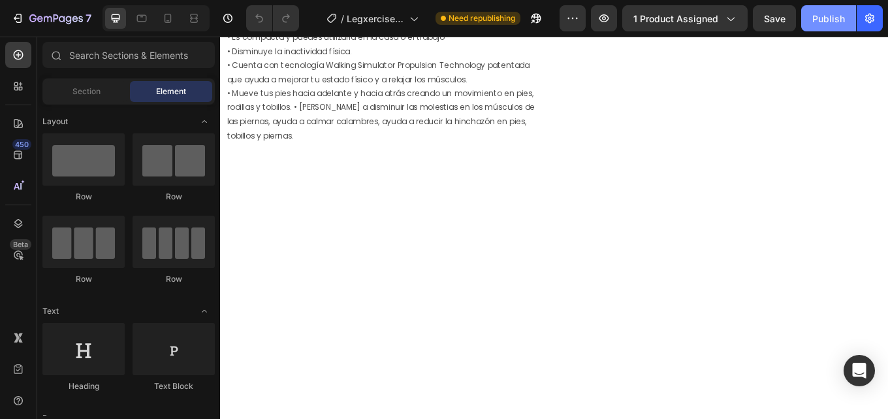
scroll to position [319, 0]
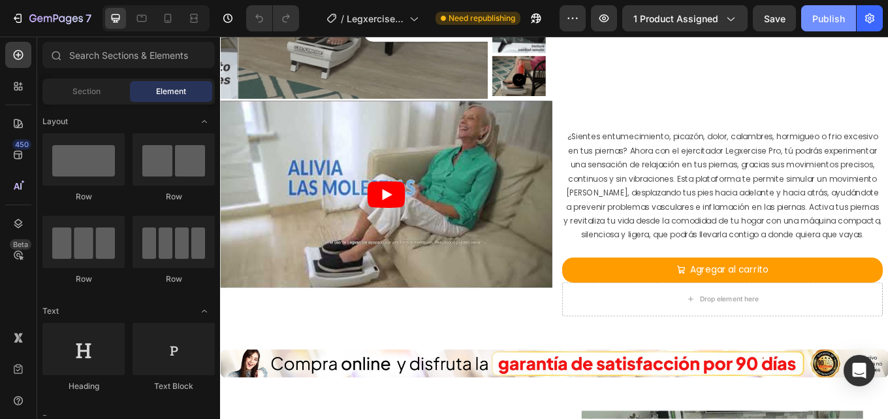
click at [828, 18] on div "Publish" at bounding box center [828, 19] width 33 height 14
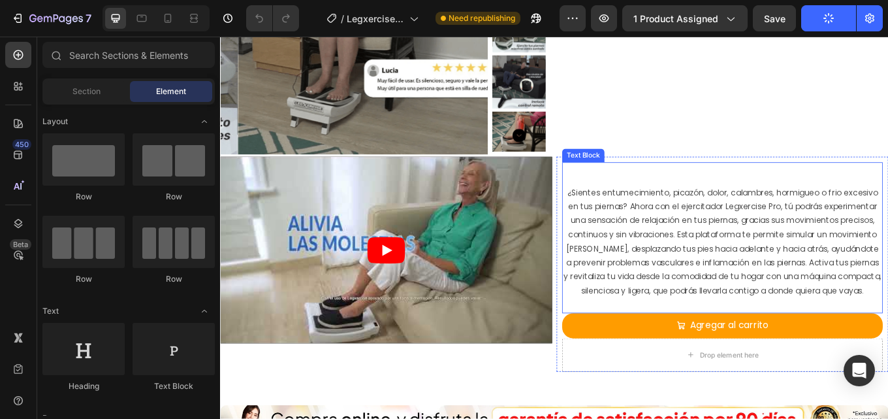
click at [625, 217] on p "¿Sientes entumecimiento, picazón, dolor, calambres, hormigueo o frio excesivo e…" at bounding box center [808, 278] width 373 height 132
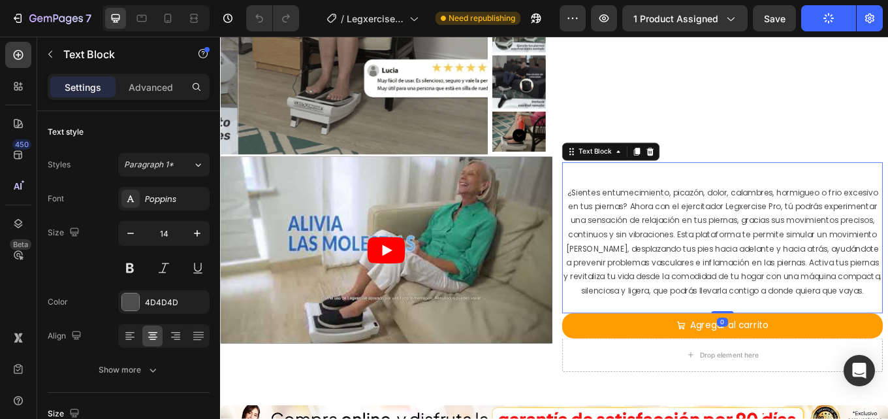
click at [624, 223] on p "¿Sientes entumecimiento, picazón, dolor, calambres, hormigueo o frio excesivo e…" at bounding box center [808, 278] width 373 height 132
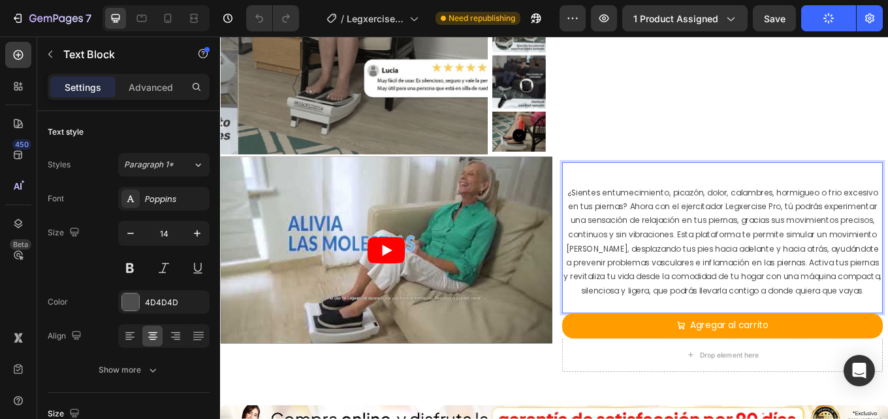
click at [624, 223] on p "¿Sientes entumecimiento, picazón, dolor, calambres, hormigueo o frio excesivo e…" at bounding box center [808, 278] width 373 height 132
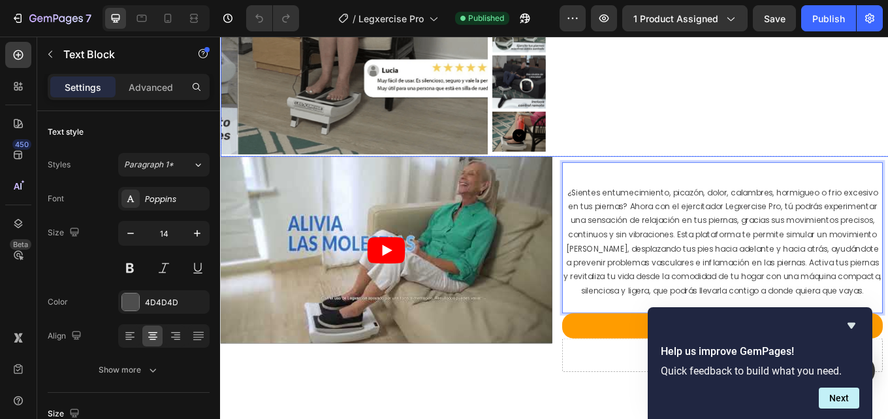
scroll to position [0, 0]
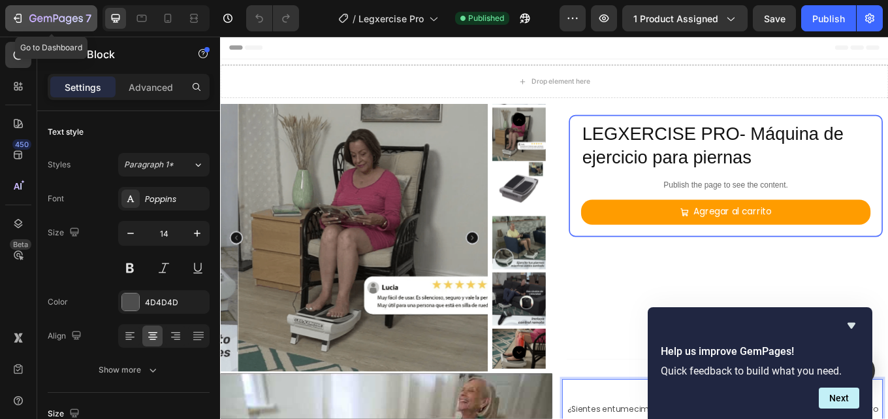
click at [43, 17] on icon "button" at bounding box center [56, 19] width 54 height 11
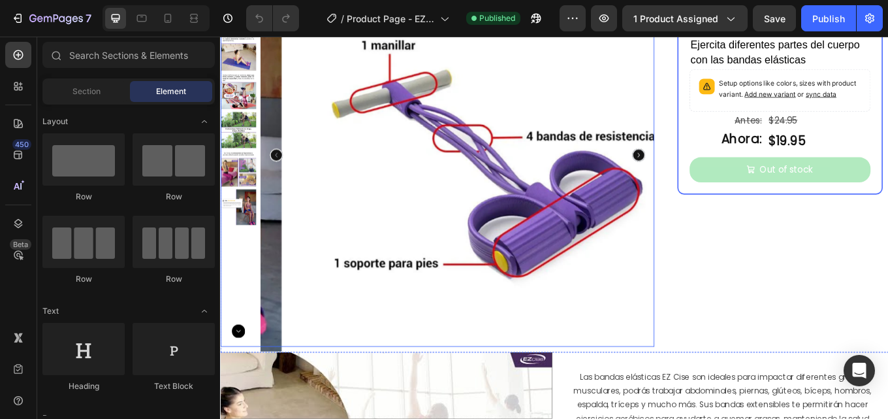
scroll to position [392, 0]
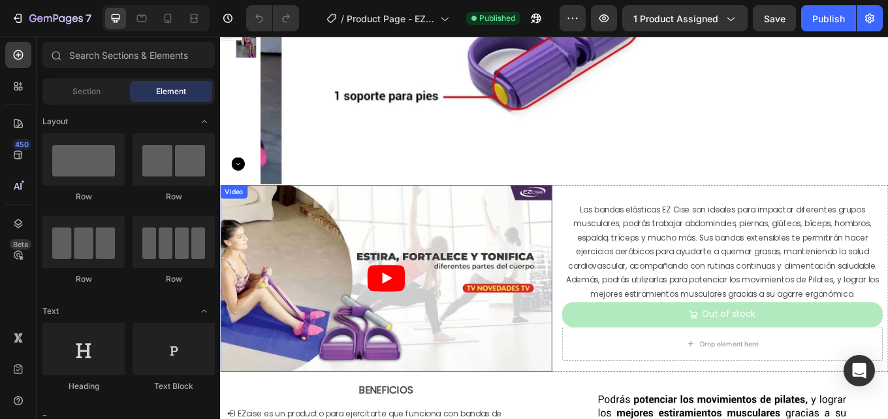
click at [374, 251] on article at bounding box center [414, 320] width 389 height 219
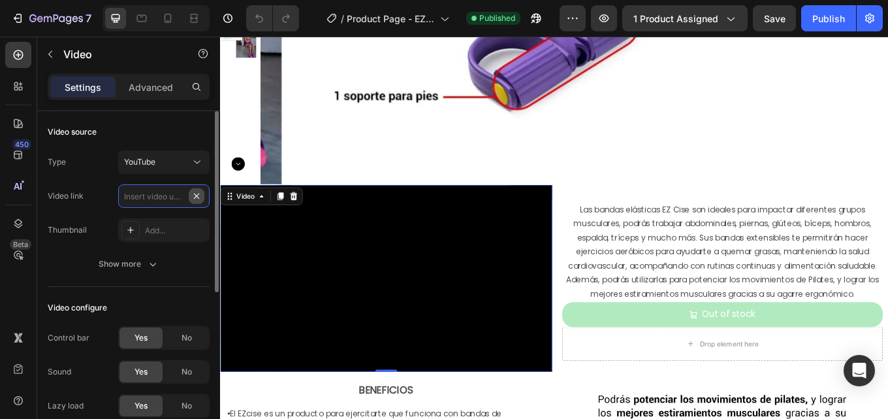
scroll to position [0, 0]
paste input "https://www.youtube.com/watch?v=MxcAqrzv-cA"
type input "https://www.youtube.com/watch?v=MxcAqrzv-cA"
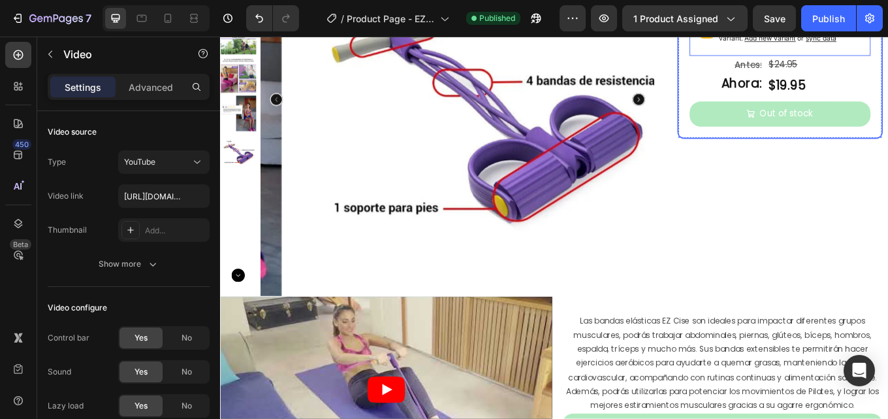
scroll to position [131, 0]
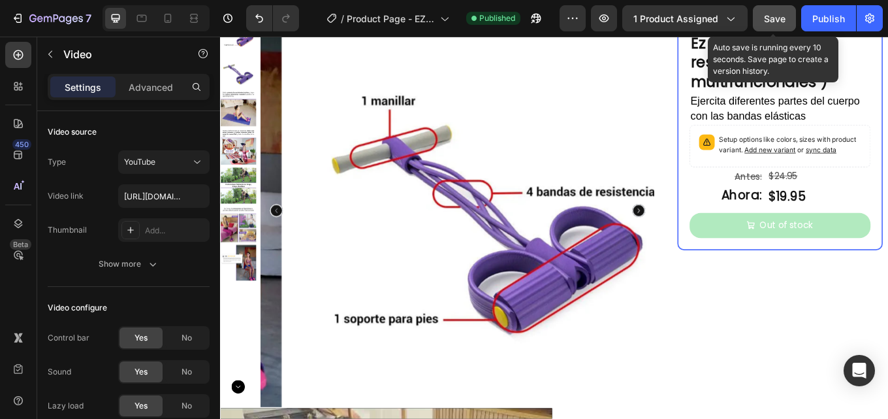
click at [778, 22] on span "Save" at bounding box center [775, 18] width 22 height 11
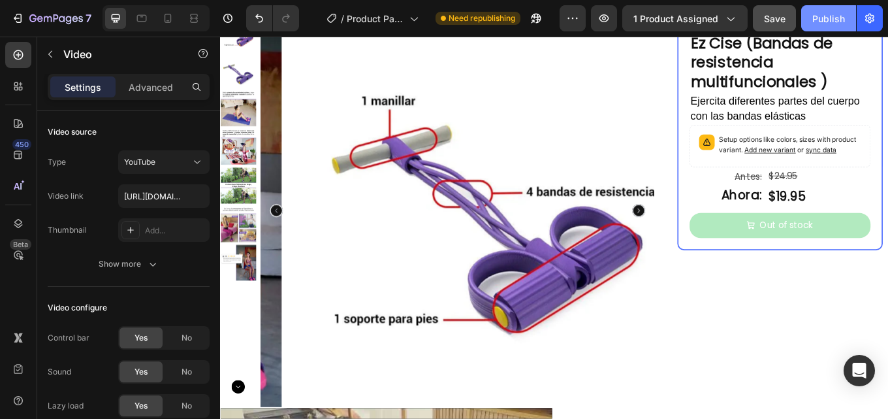
click at [823, 22] on div "Publish" at bounding box center [828, 19] width 33 height 14
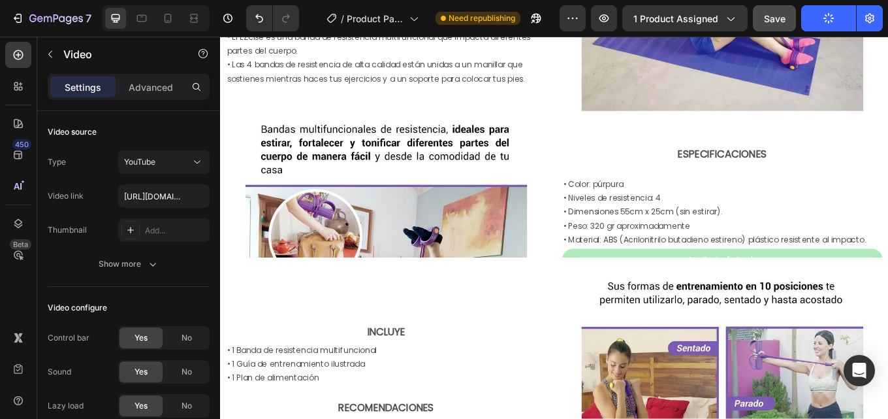
scroll to position [1175, 0]
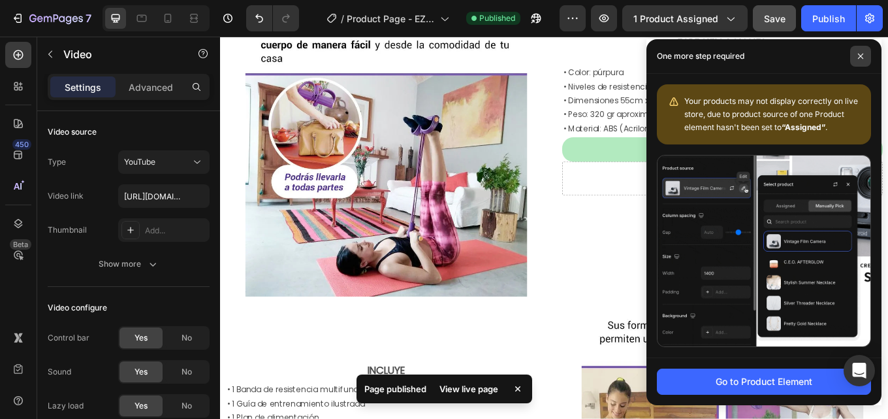
click at [867, 56] on span at bounding box center [860, 56] width 21 height 21
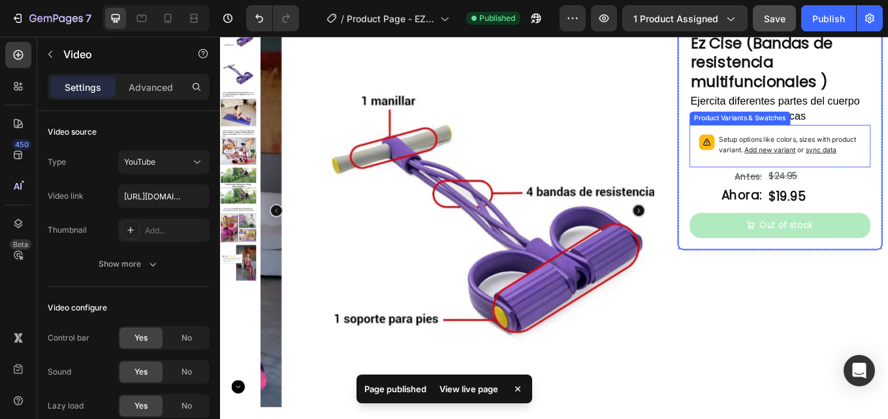
scroll to position [0, 0]
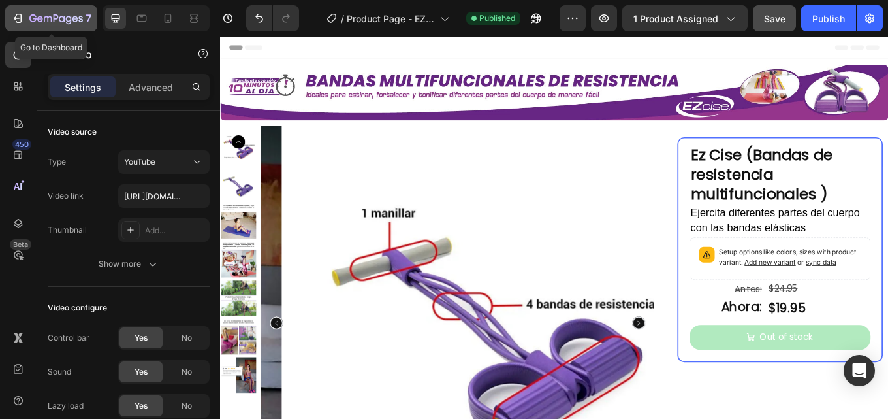
click at [60, 22] on icon "button" at bounding box center [56, 19] width 54 height 11
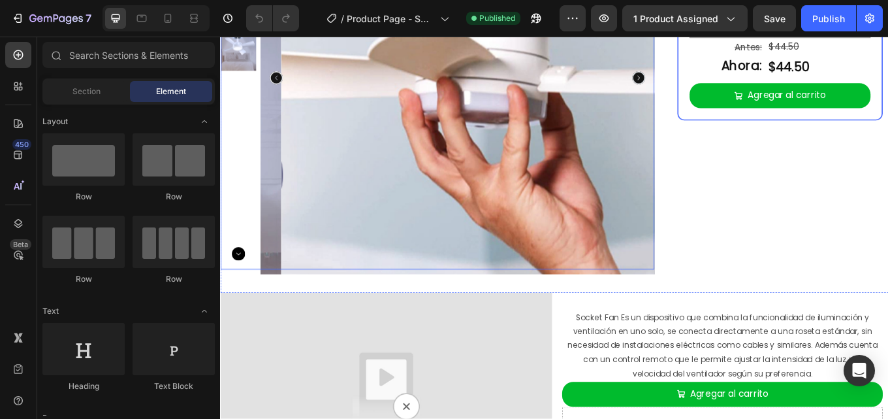
scroll to position [522, 0]
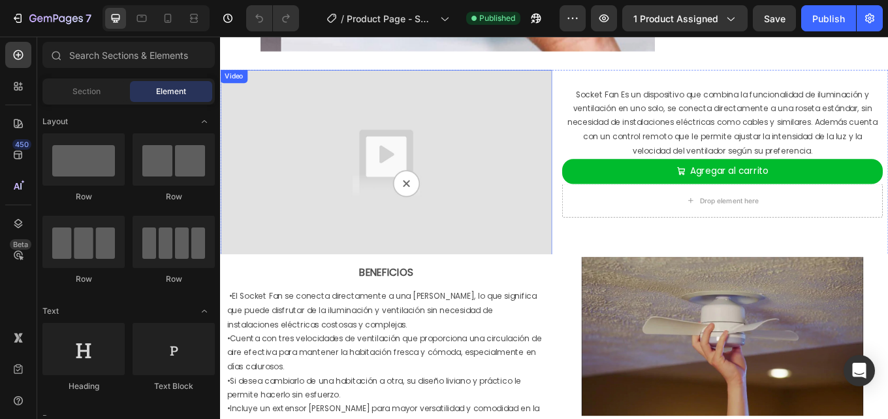
click at [518, 194] on img at bounding box center [414, 185] width 389 height 219
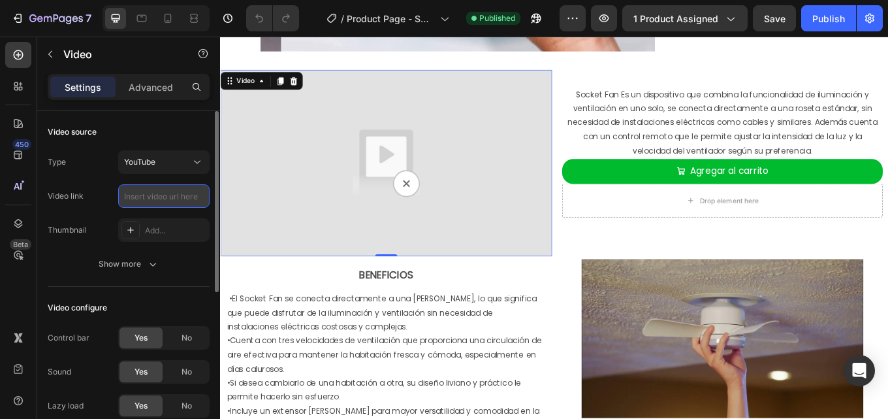
click at [150, 190] on input "text" at bounding box center [163, 196] width 91 height 24
paste input "https://www.youtube.com/watch?v=DToZRtrbmJY"
type input "https://www.youtube.com/watch?v=DToZRtrbmJY"
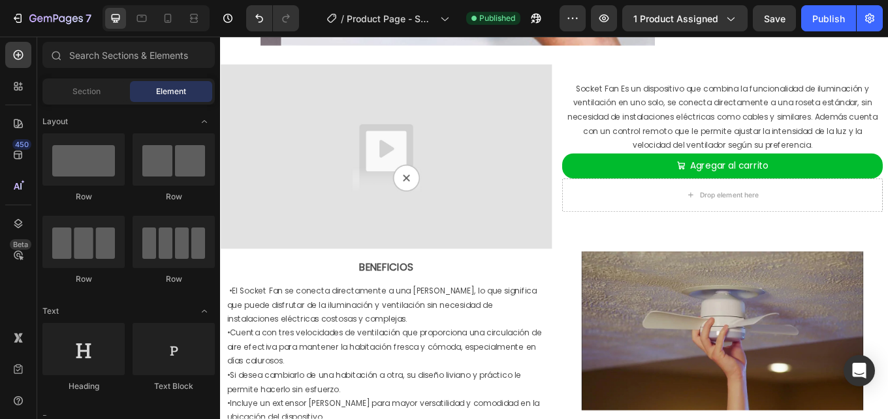
scroll to position [535, 0]
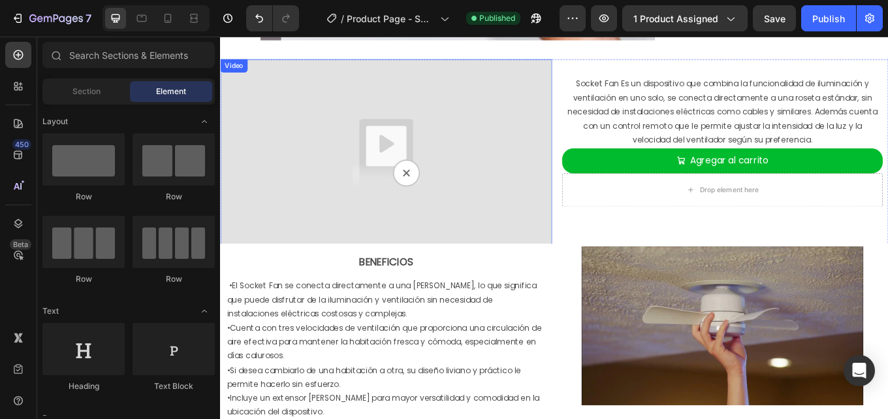
click at [454, 191] on img at bounding box center [414, 172] width 389 height 219
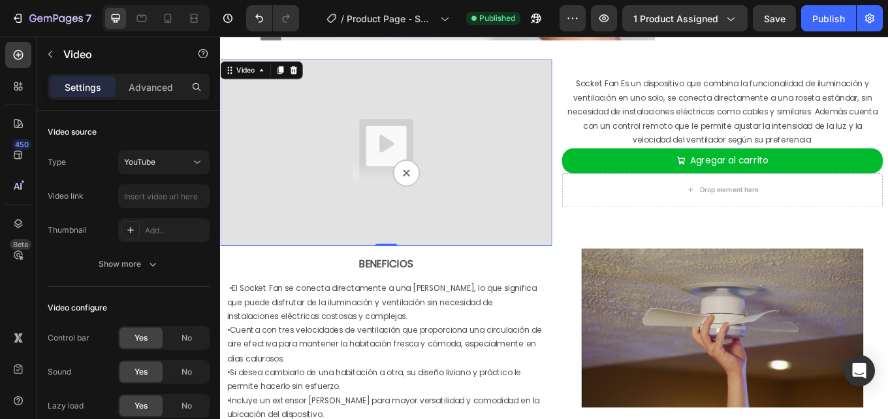
click at [432, 193] on img at bounding box center [414, 172] width 389 height 219
click at [268, 167] on img at bounding box center [414, 172] width 389 height 219
click at [158, 197] on input "text" at bounding box center [163, 196] width 91 height 24
paste input "https://www.youtube.com/watch?v=DToZRtrbmJY"
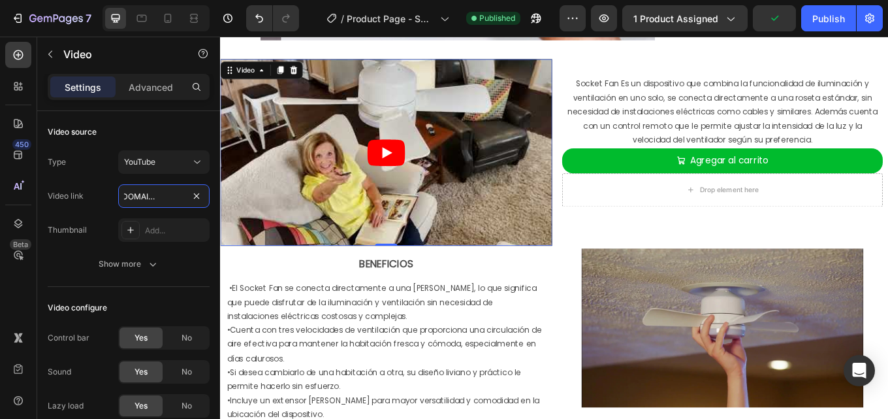
type input "https://www.youtube.com/watch?v=DToZRtrbmJY"
click at [396, 176] on icon "Play" at bounding box center [414, 172] width 44 height 31
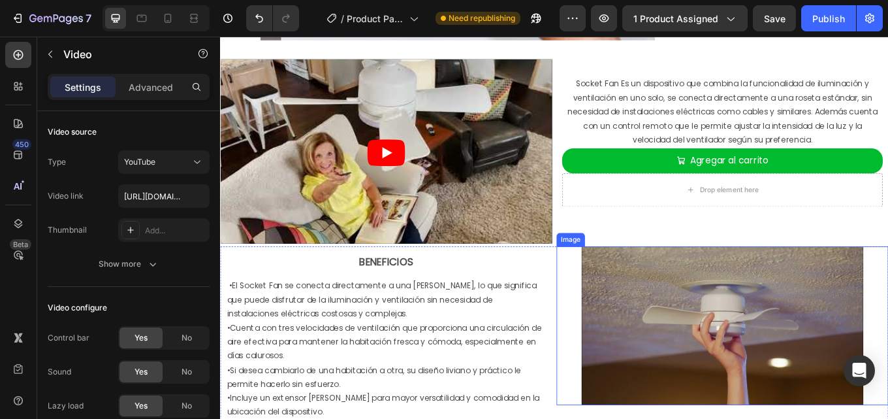
scroll to position [404, 0]
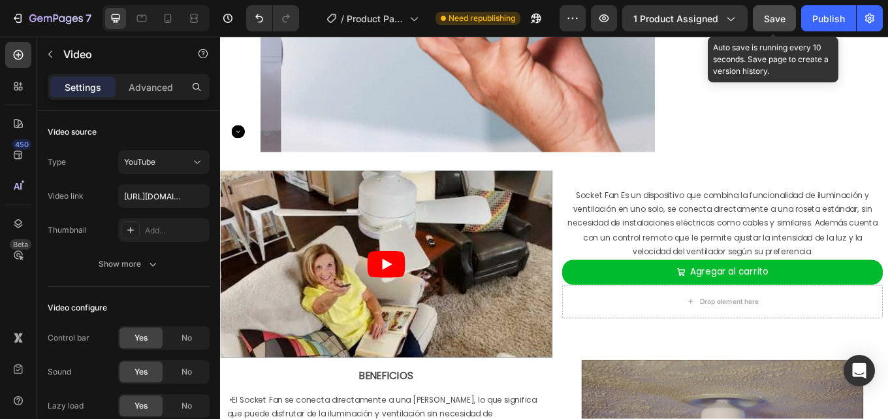
click at [766, 23] on span "Save" at bounding box center [775, 18] width 22 height 11
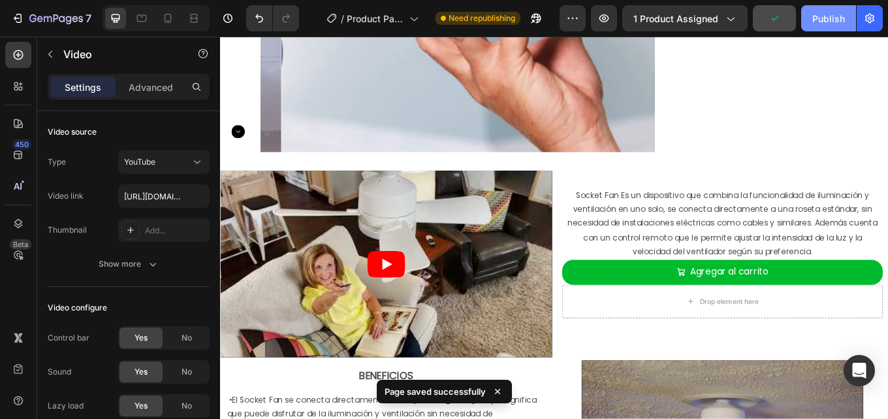
click at [826, 18] on div "Publish" at bounding box center [828, 19] width 33 height 14
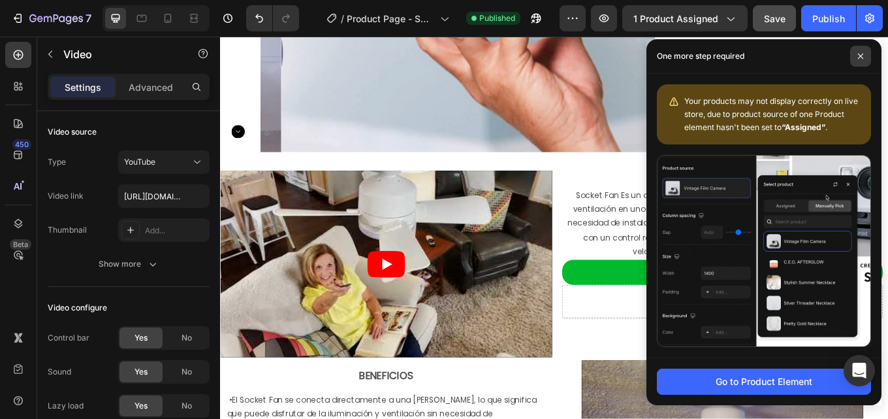
click at [859, 57] on icon at bounding box center [860, 56] width 7 height 7
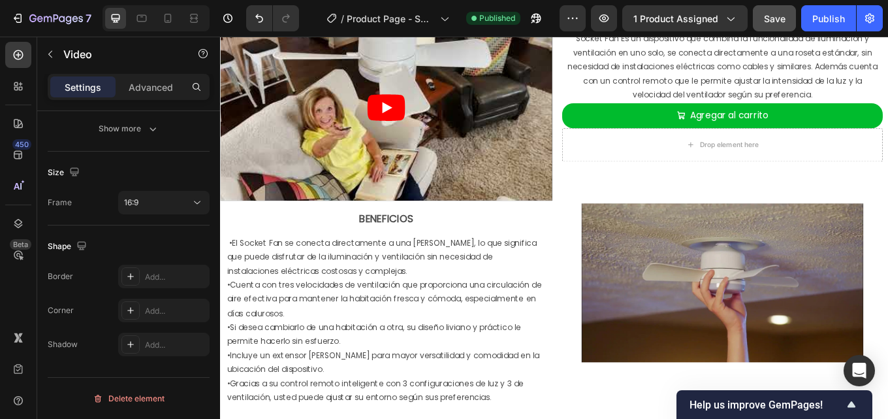
scroll to position [522, 0]
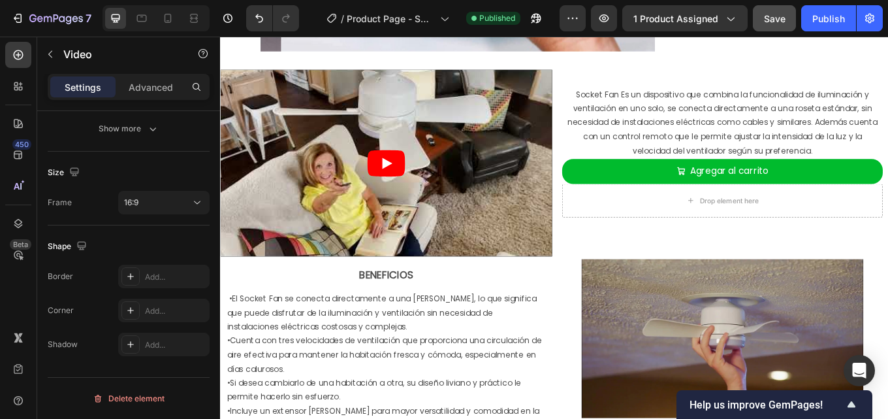
click at [331, 195] on article at bounding box center [414, 185] width 389 height 219
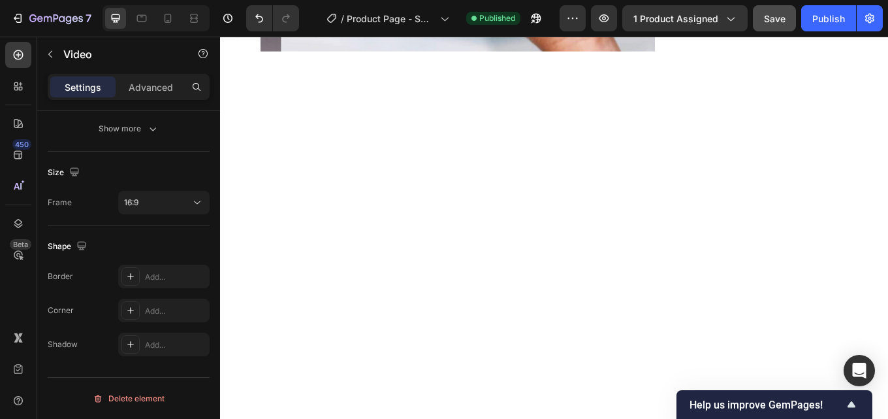
scroll to position [0, 0]
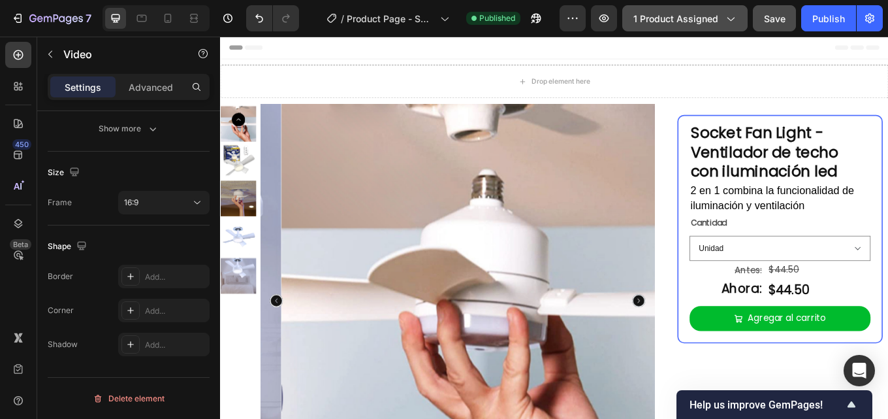
click at [734, 14] on icon "button" at bounding box center [729, 18] width 13 height 13
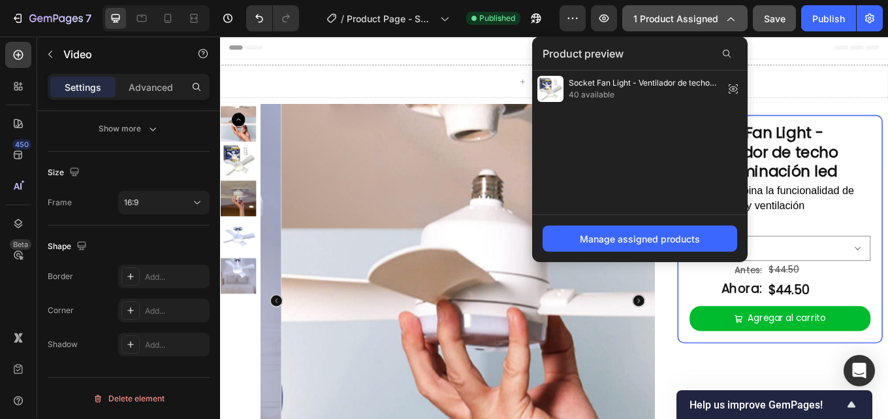
click at [735, 14] on icon "button" at bounding box center [729, 18] width 13 height 13
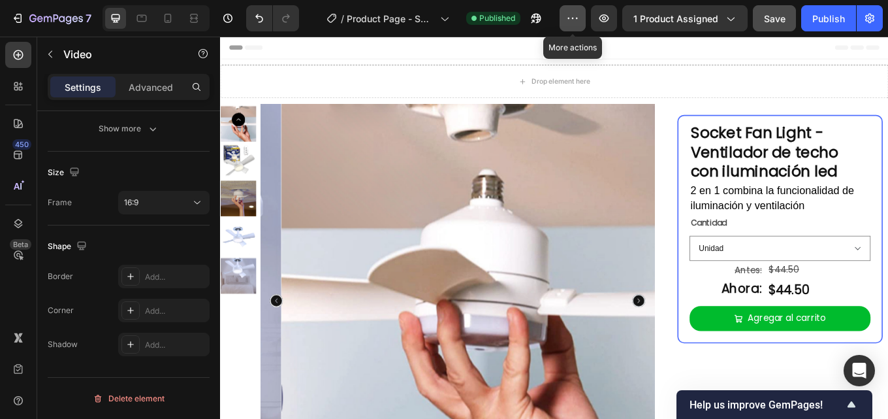
click at [577, 20] on icon "button" at bounding box center [572, 18] width 13 height 13
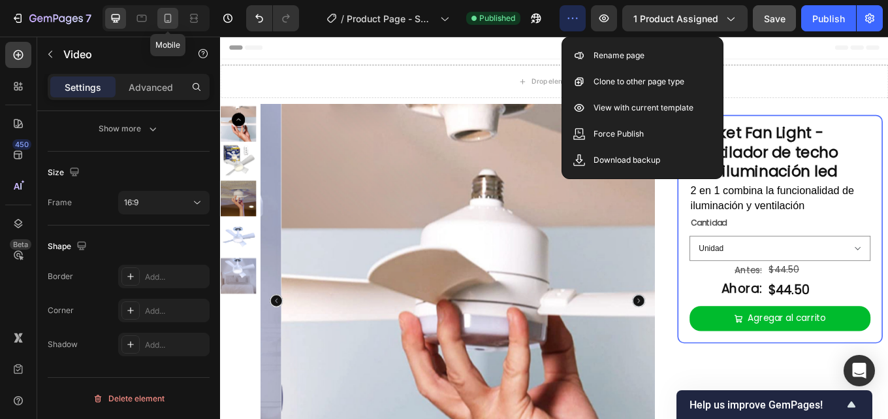
click at [166, 16] on icon at bounding box center [167, 18] width 13 height 13
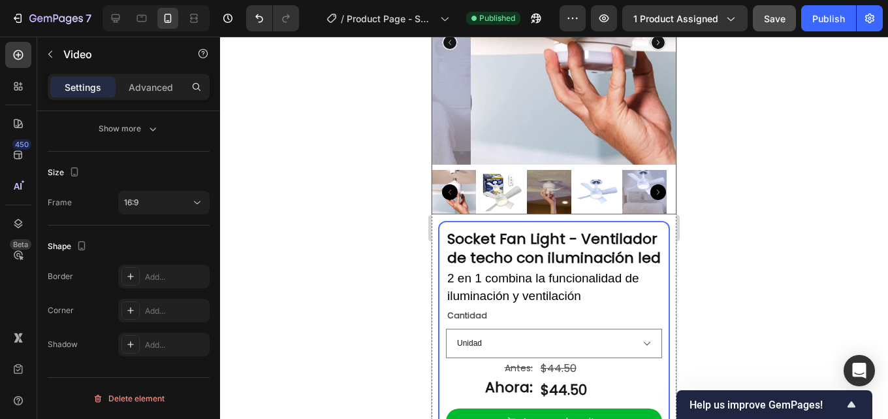
scroll to position [457, 0]
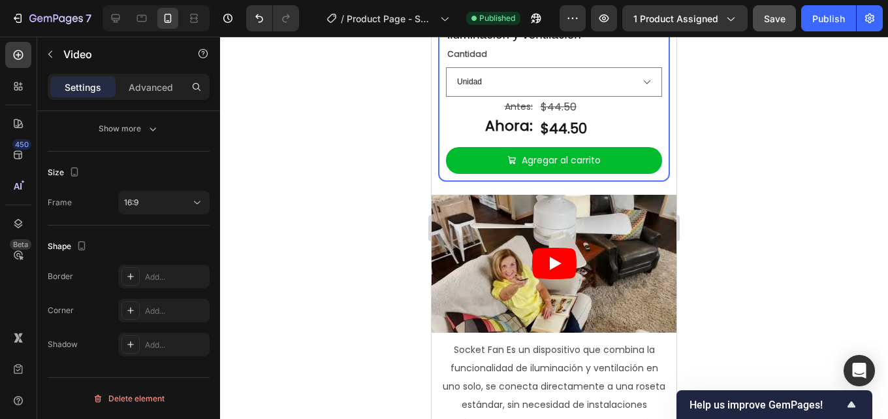
click at [551, 269] on icon "Play" at bounding box center [556, 263] width 12 height 13
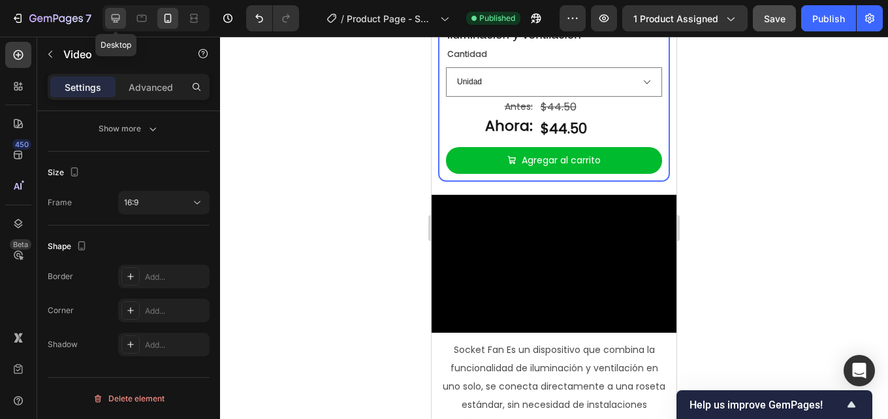
click at [121, 21] on icon at bounding box center [115, 18] width 13 height 13
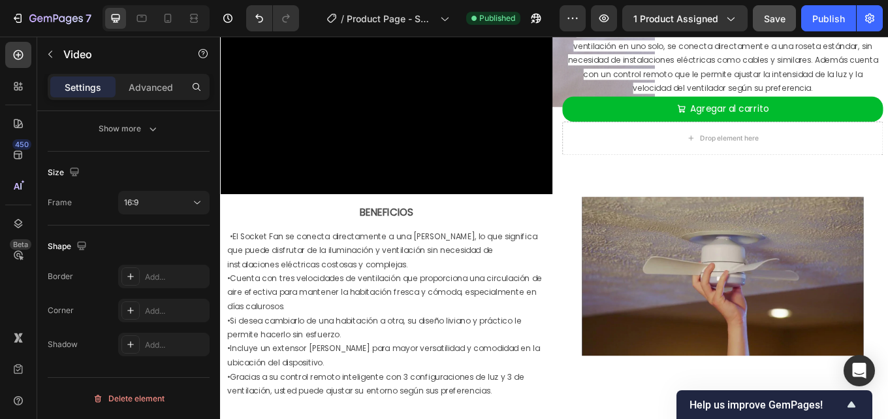
scroll to position [516, 0]
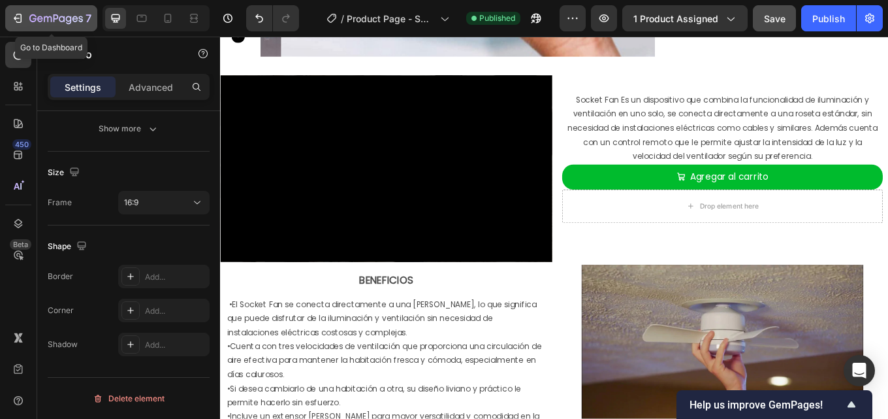
click at [44, 22] on icon "button" at bounding box center [56, 19] width 54 height 11
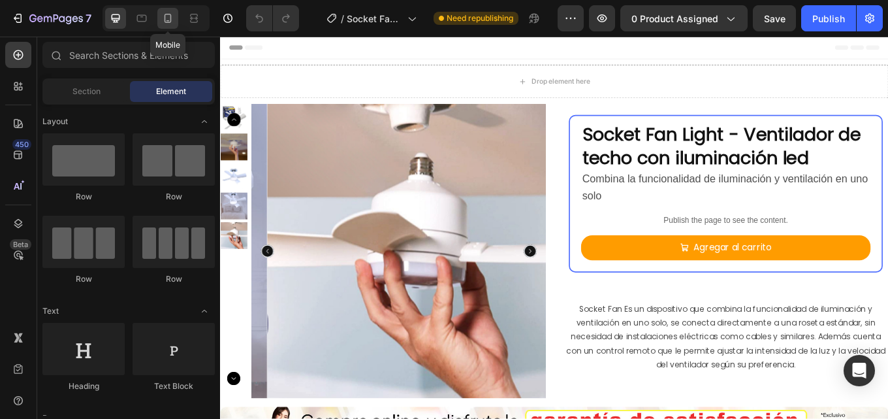
drag, startPoint x: 172, startPoint y: 22, endPoint x: 86, endPoint y: 18, distance: 86.2
click at [172, 22] on icon at bounding box center [167, 18] width 13 height 13
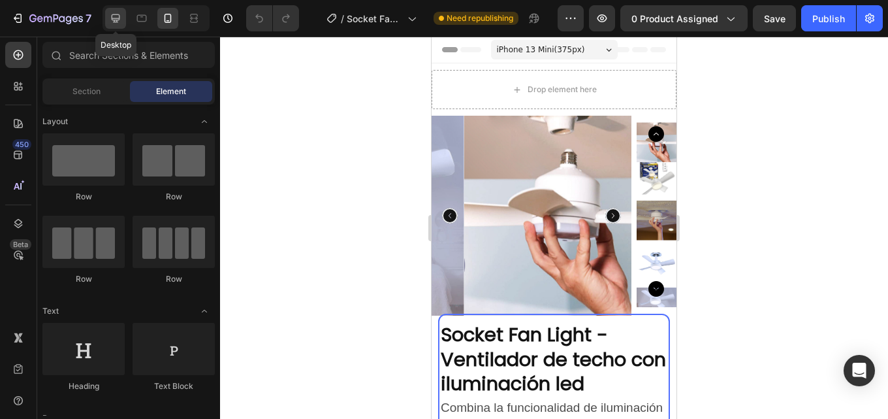
click at [116, 18] on icon at bounding box center [115, 18] width 13 height 13
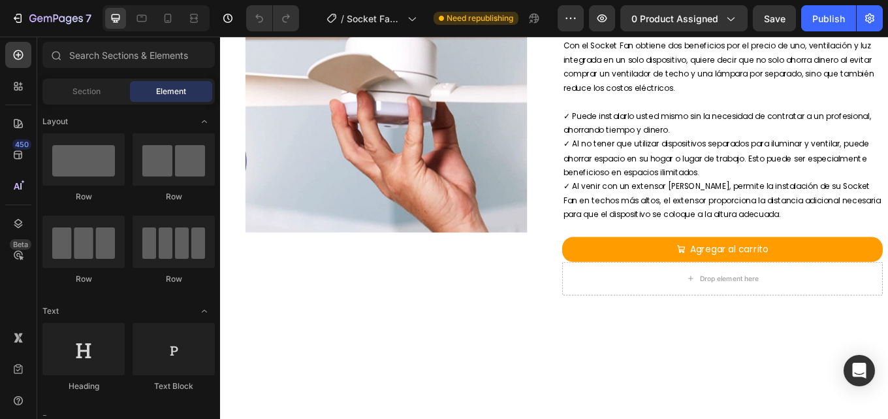
scroll to position [392, 0]
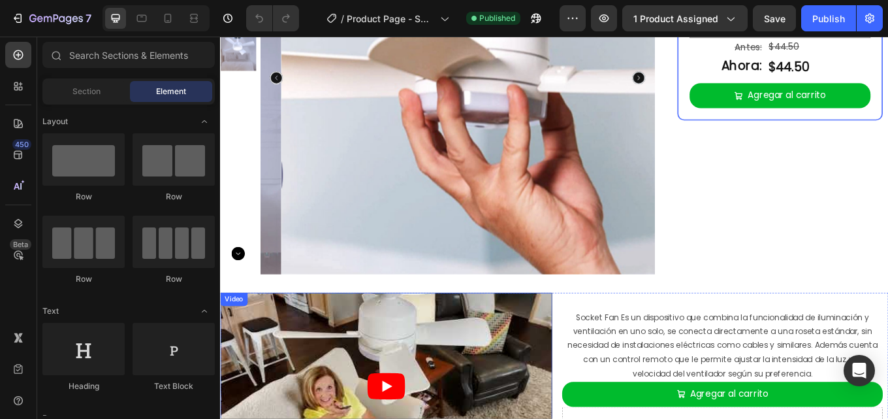
scroll to position [457, 0]
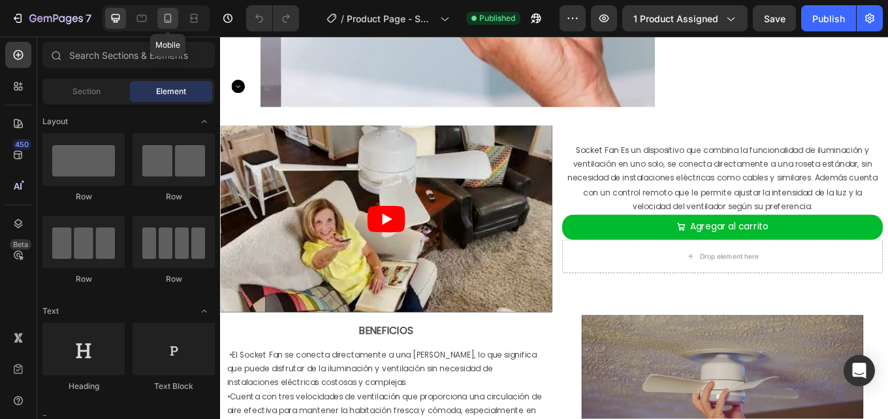
click at [173, 18] on icon at bounding box center [167, 18] width 13 height 13
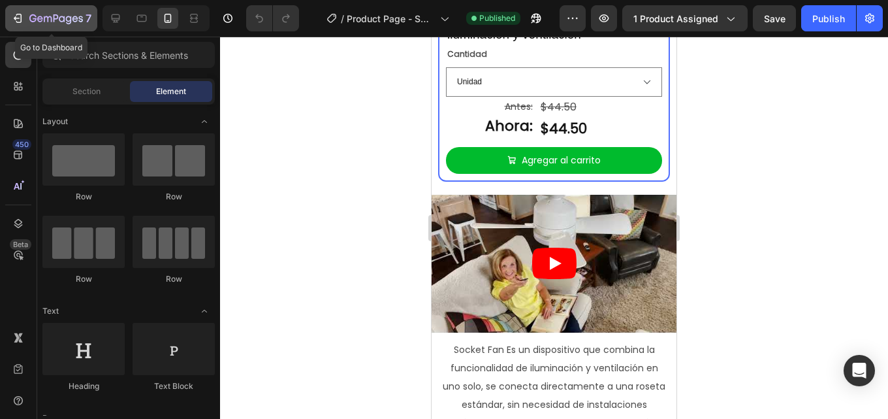
click at [47, 22] on icon "button" at bounding box center [56, 19] width 54 height 11
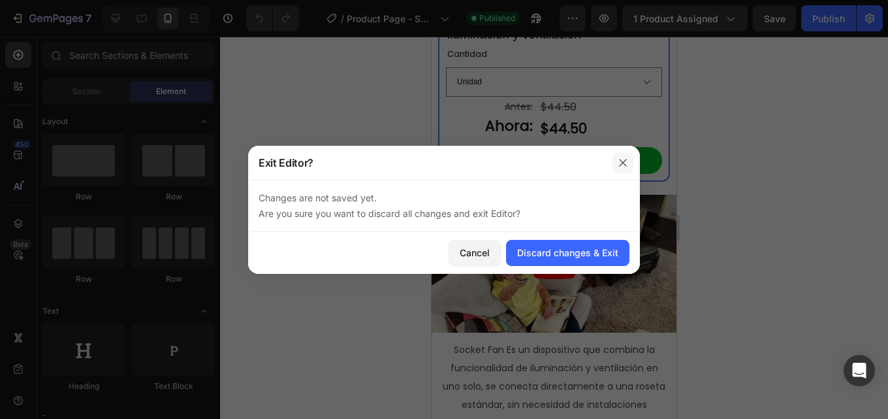
drag, startPoint x: 565, startPoint y: 253, endPoint x: 626, endPoint y: 156, distance: 115.0
click at [622, 166] on div "Exit Editor? Changes are not saved yet. Are you sure you want to discard all ch…" at bounding box center [444, 210] width 392 height 128
drag, startPoint x: 627, startPoint y: 155, endPoint x: 49, endPoint y: 123, distance: 579.3
click at [627, 155] on button "button" at bounding box center [622, 162] width 21 height 21
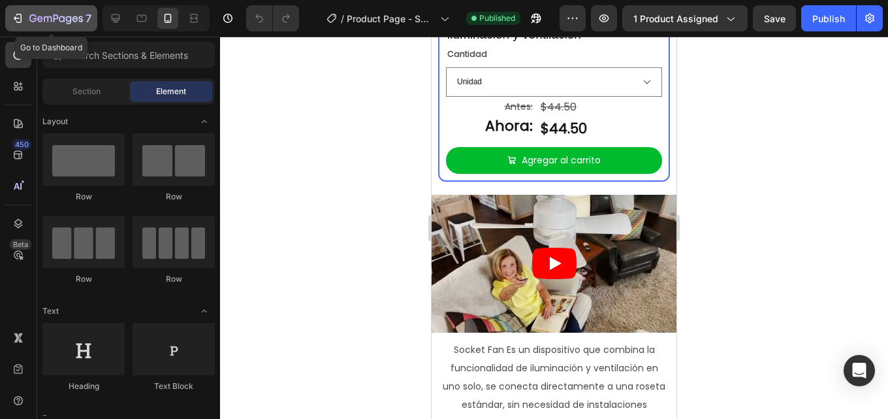
click at [13, 12] on icon "button" at bounding box center [17, 18] width 13 height 13
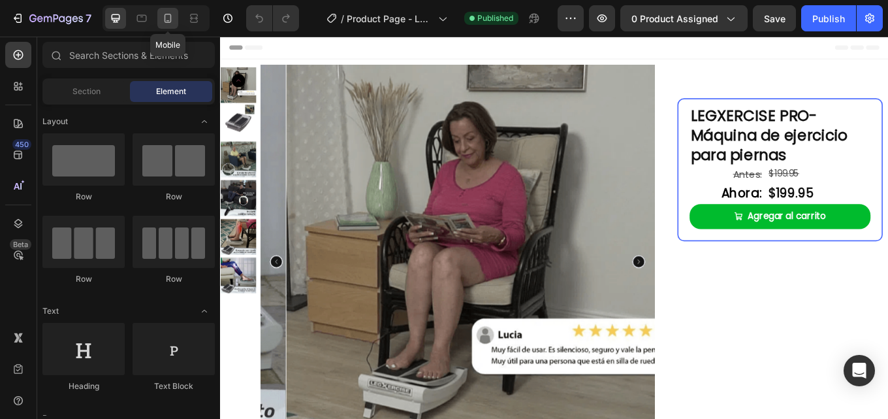
click at [167, 24] on icon at bounding box center [167, 18] width 13 height 13
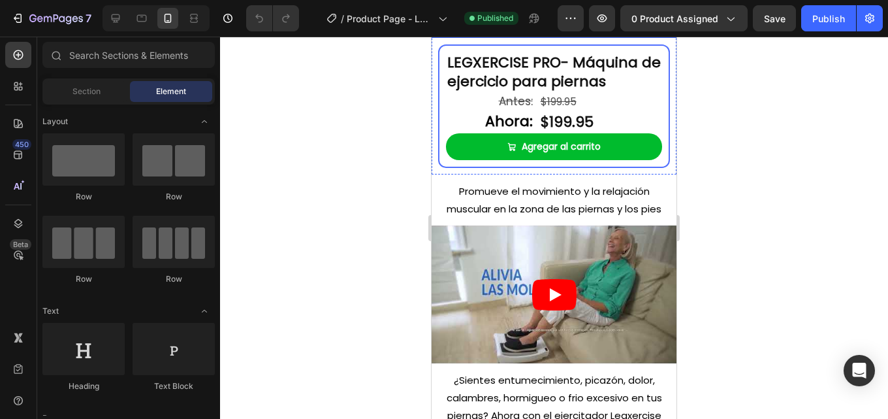
scroll to position [392, 0]
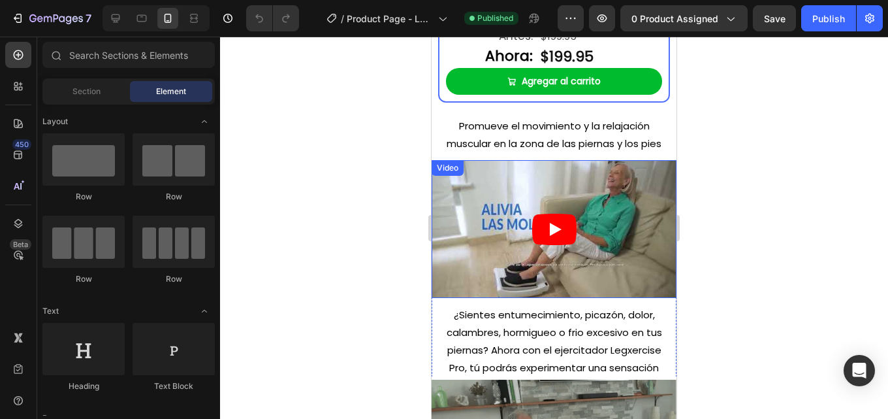
click at [551, 223] on icon "Play" at bounding box center [556, 229] width 12 height 13
